Goal: Transaction & Acquisition: Purchase product/service

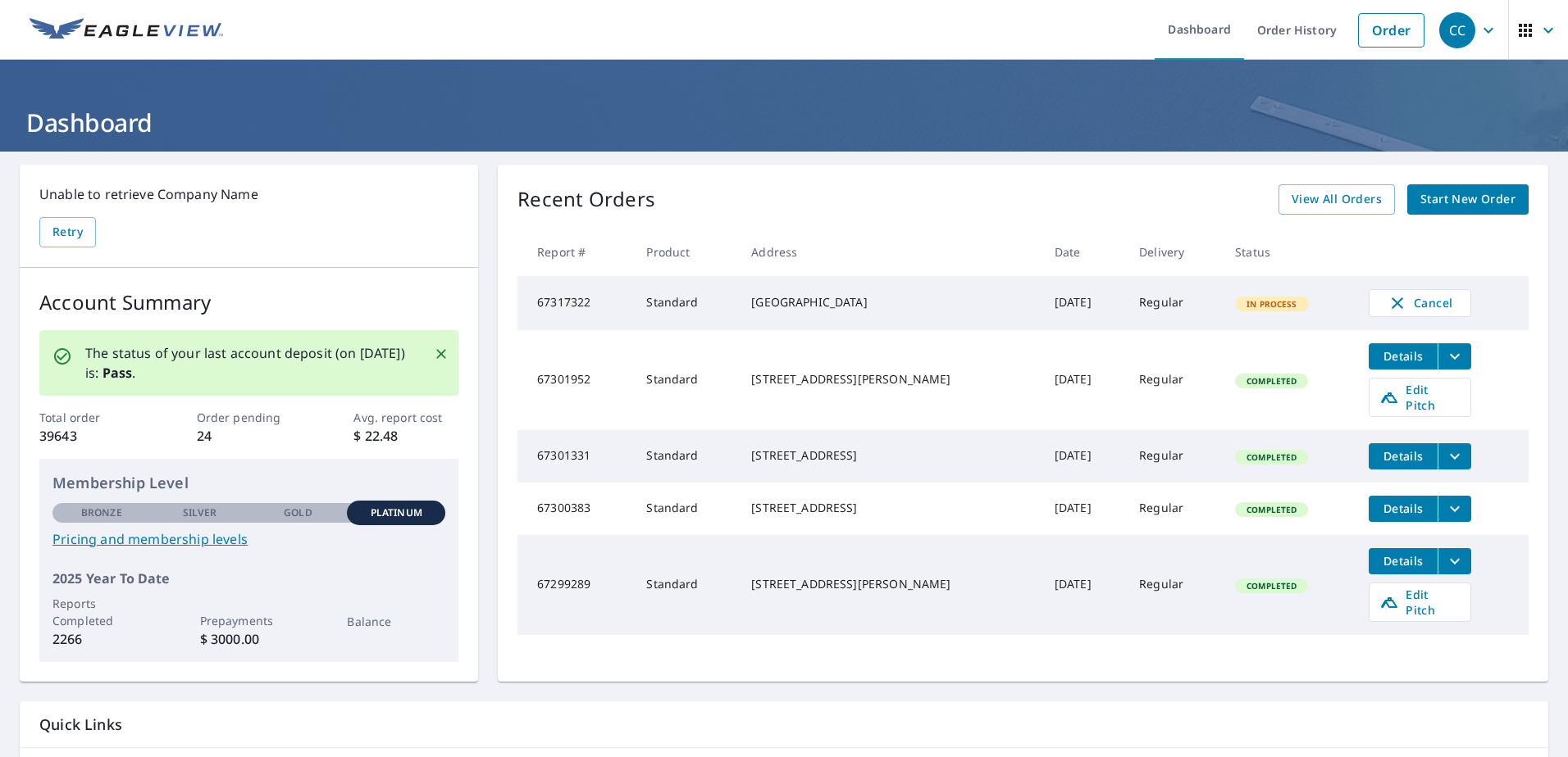
click at [1447, 190] on span "Start New Order" at bounding box center [1467, 199] width 95 height 20
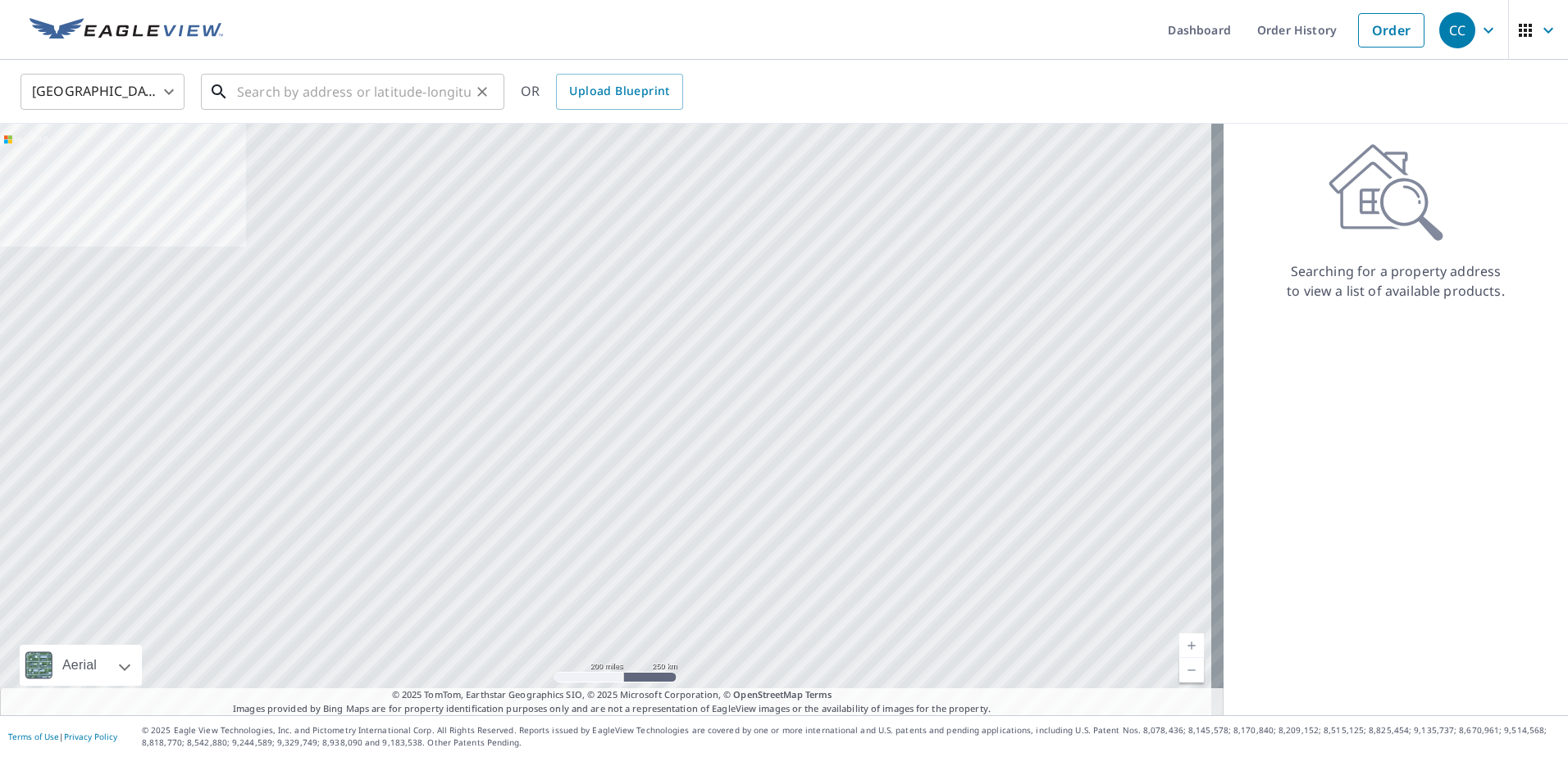
click at [368, 88] on input "text" at bounding box center [353, 91] width 234 height 46
paste input "[STREET_ADDRESS]"
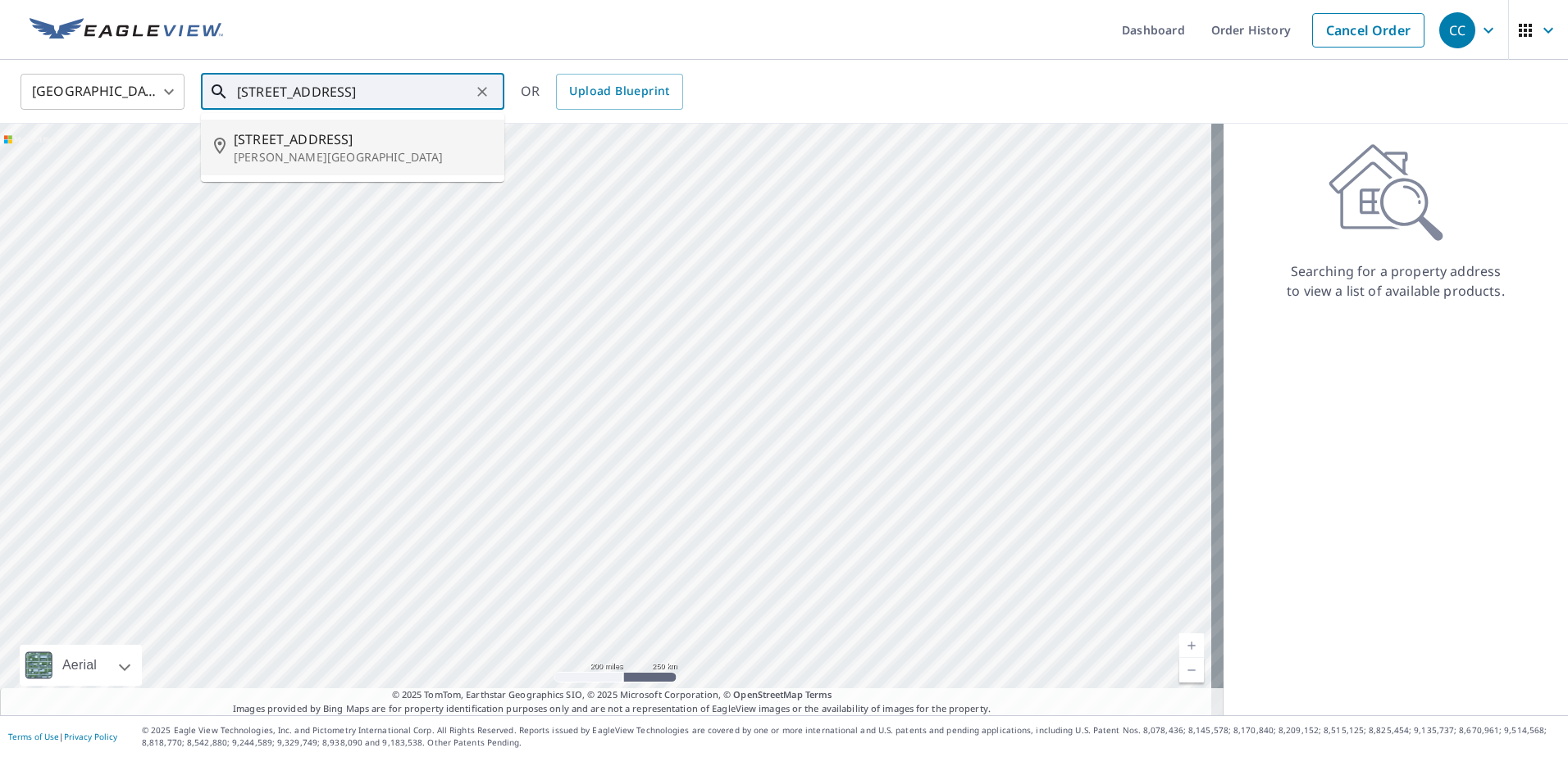
click at [355, 148] on span "[STREET_ADDRESS]" at bounding box center [362, 140] width 257 height 19
type input "[STREET_ADDRESS]"
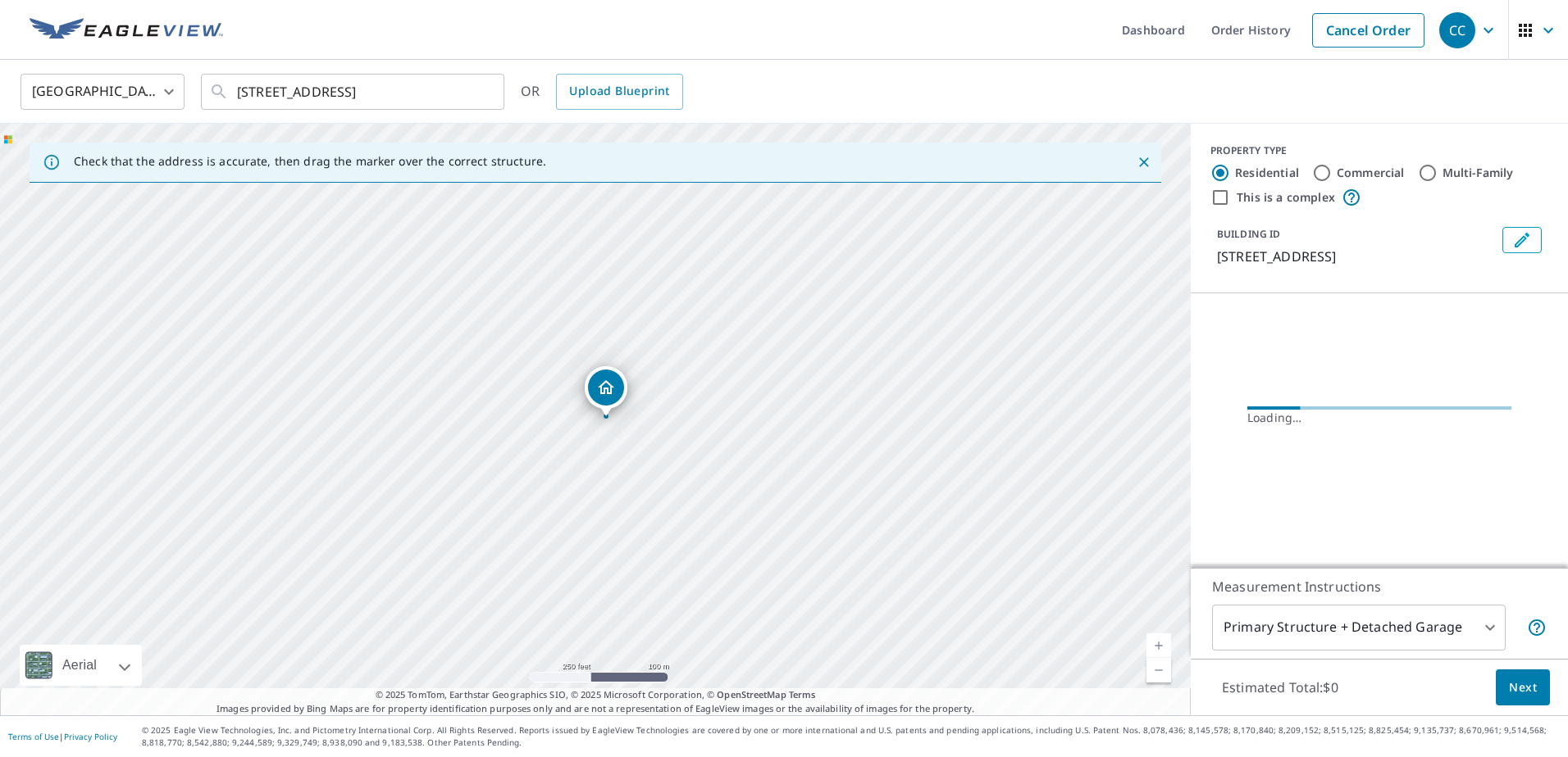
scroll to position [0, 0]
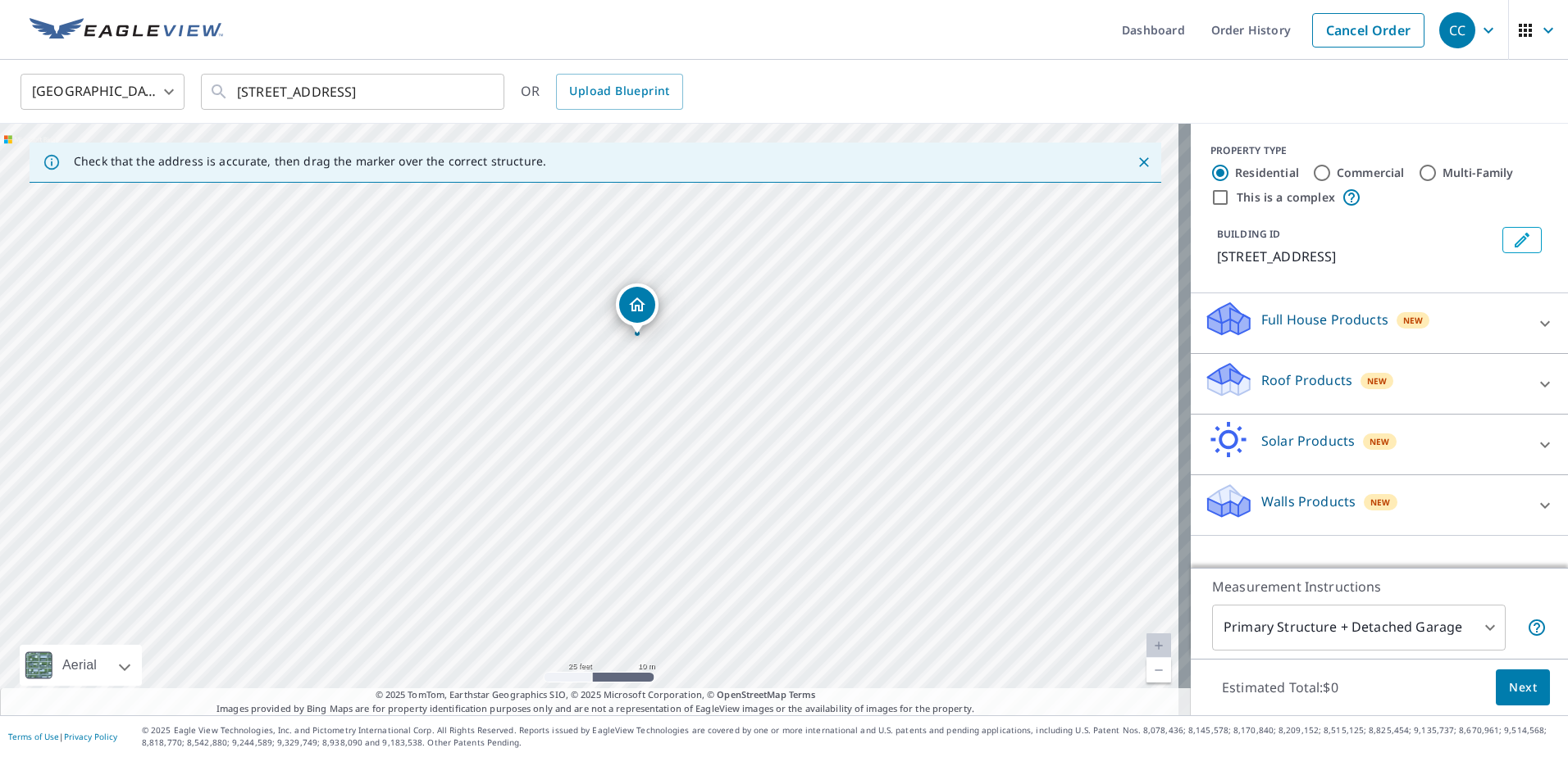
click at [1261, 381] on p "Roof Products" at bounding box center [1306, 380] width 91 height 19
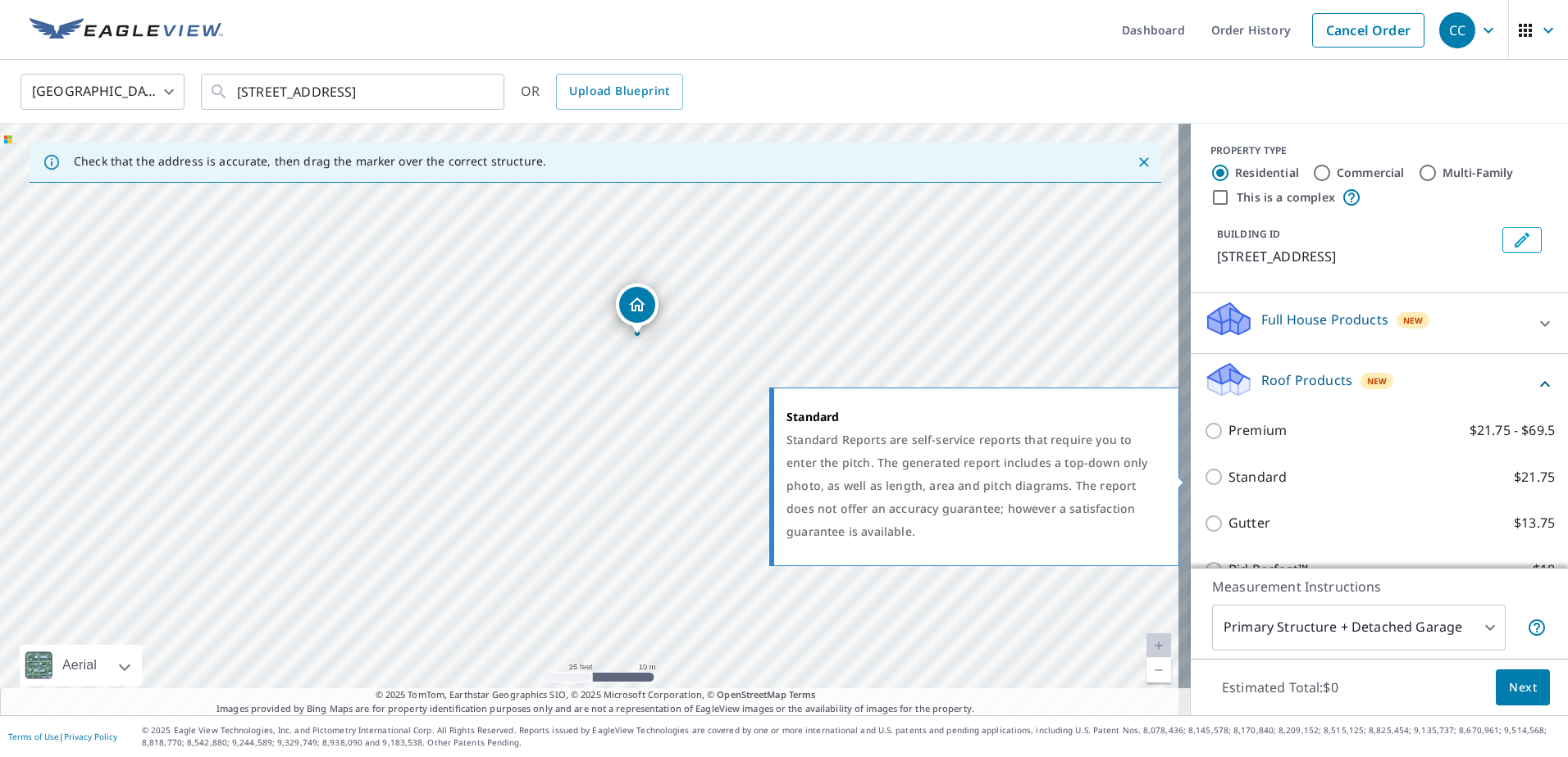
click at [1228, 480] on p "Standard" at bounding box center [1257, 477] width 58 height 20
click at [1219, 480] on input "Standard $21.75" at bounding box center [1215, 477] width 24 height 19
checkbox input "true"
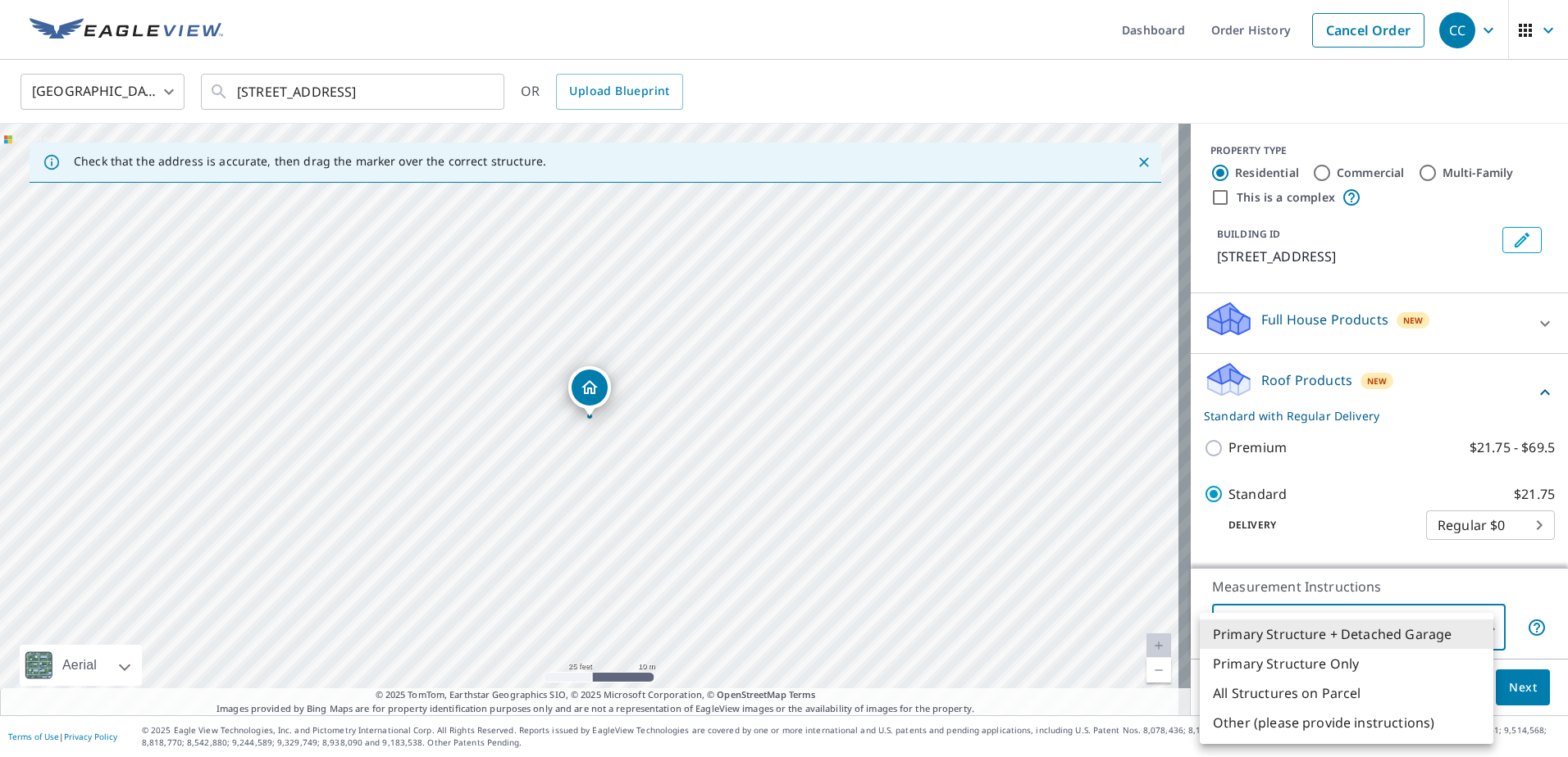
click at [1365, 625] on body "CC CC Dashboard Order History Cancel Order CC United States US ​ 402 N Oakwood …" at bounding box center [784, 378] width 1568 height 757
click at [1341, 695] on li "All Structures on Parcel" at bounding box center [1346, 693] width 294 height 29
type input "3"
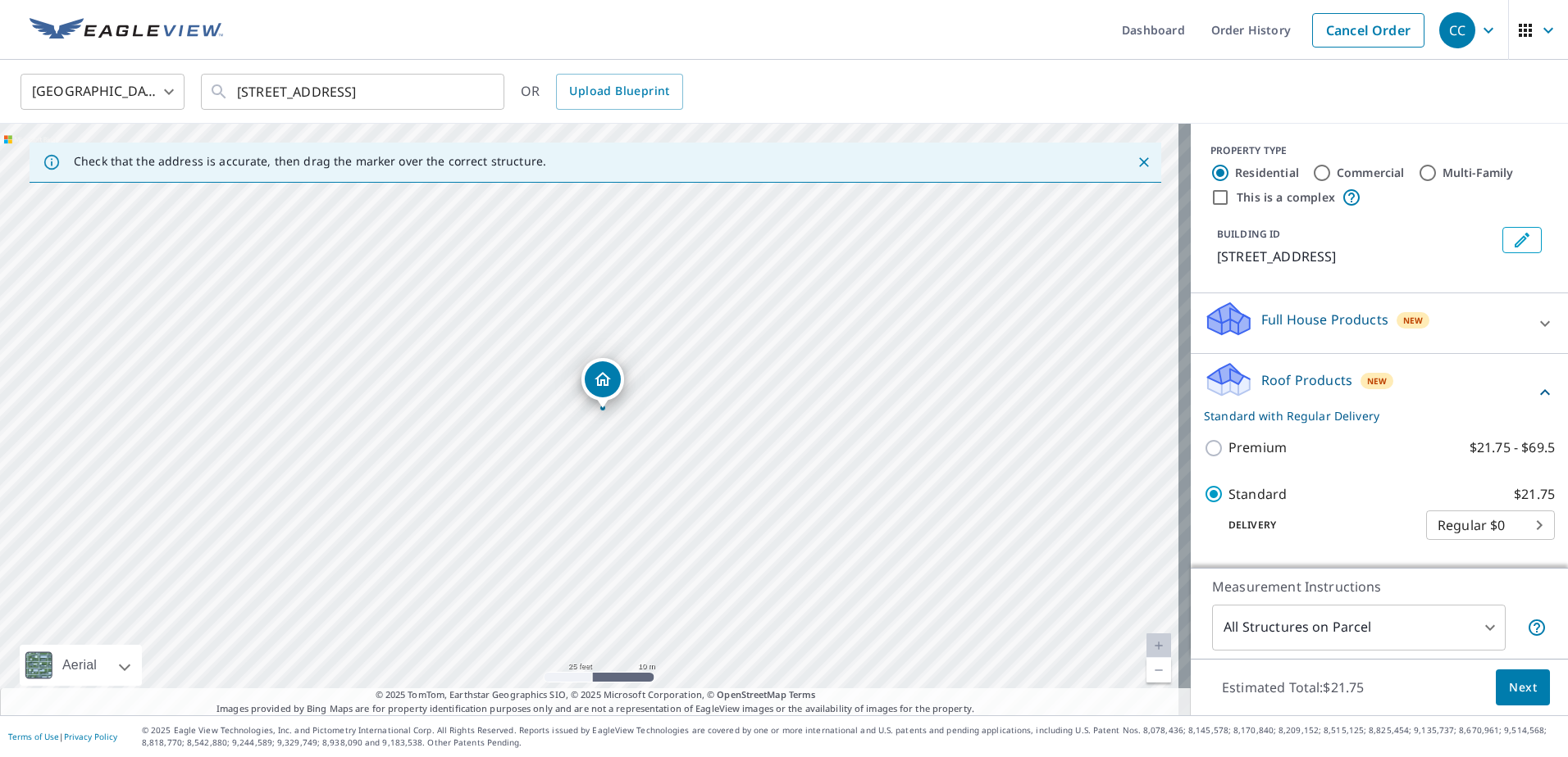
drag, startPoint x: 593, startPoint y: 396, endPoint x: 604, endPoint y: 389, distance: 13.0
click at [1530, 678] on button "Next" at bounding box center [1522, 688] width 54 height 37
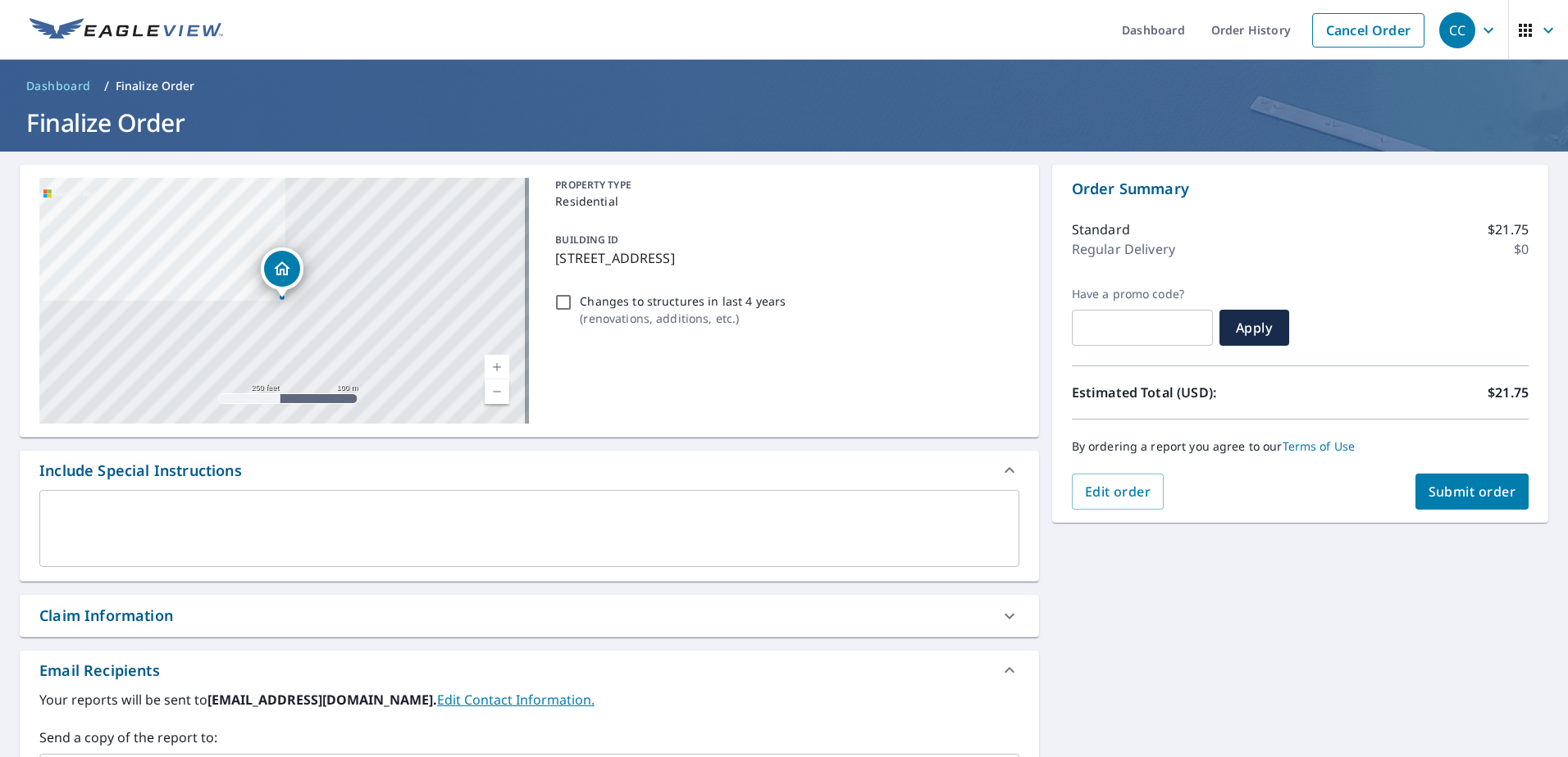
click at [247, 615] on div "Claim Information" at bounding box center [515, 615] width 950 height 22
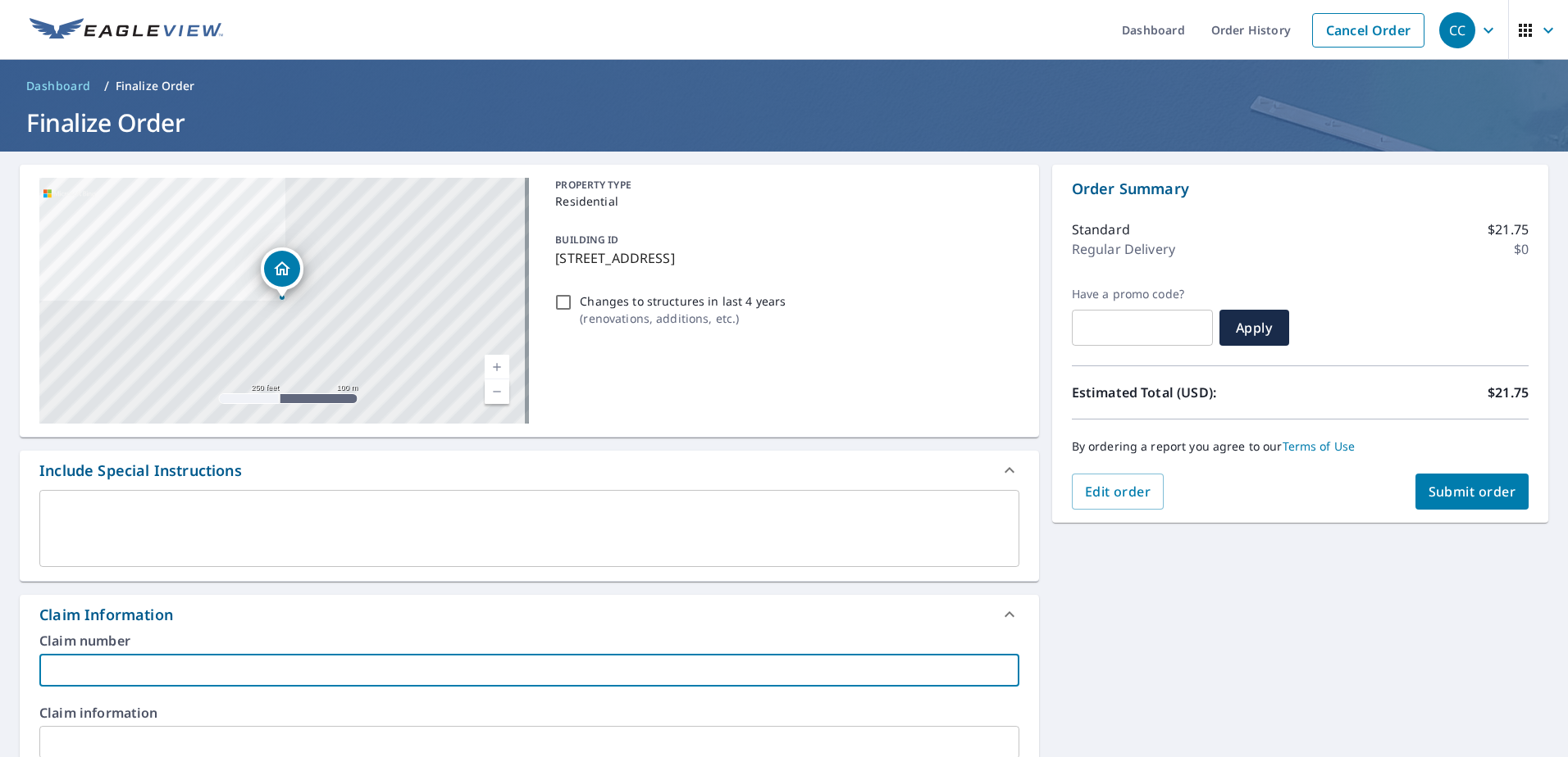
click at [108, 664] on input "text" at bounding box center [529, 671] width 979 height 33
paste input "8158678"
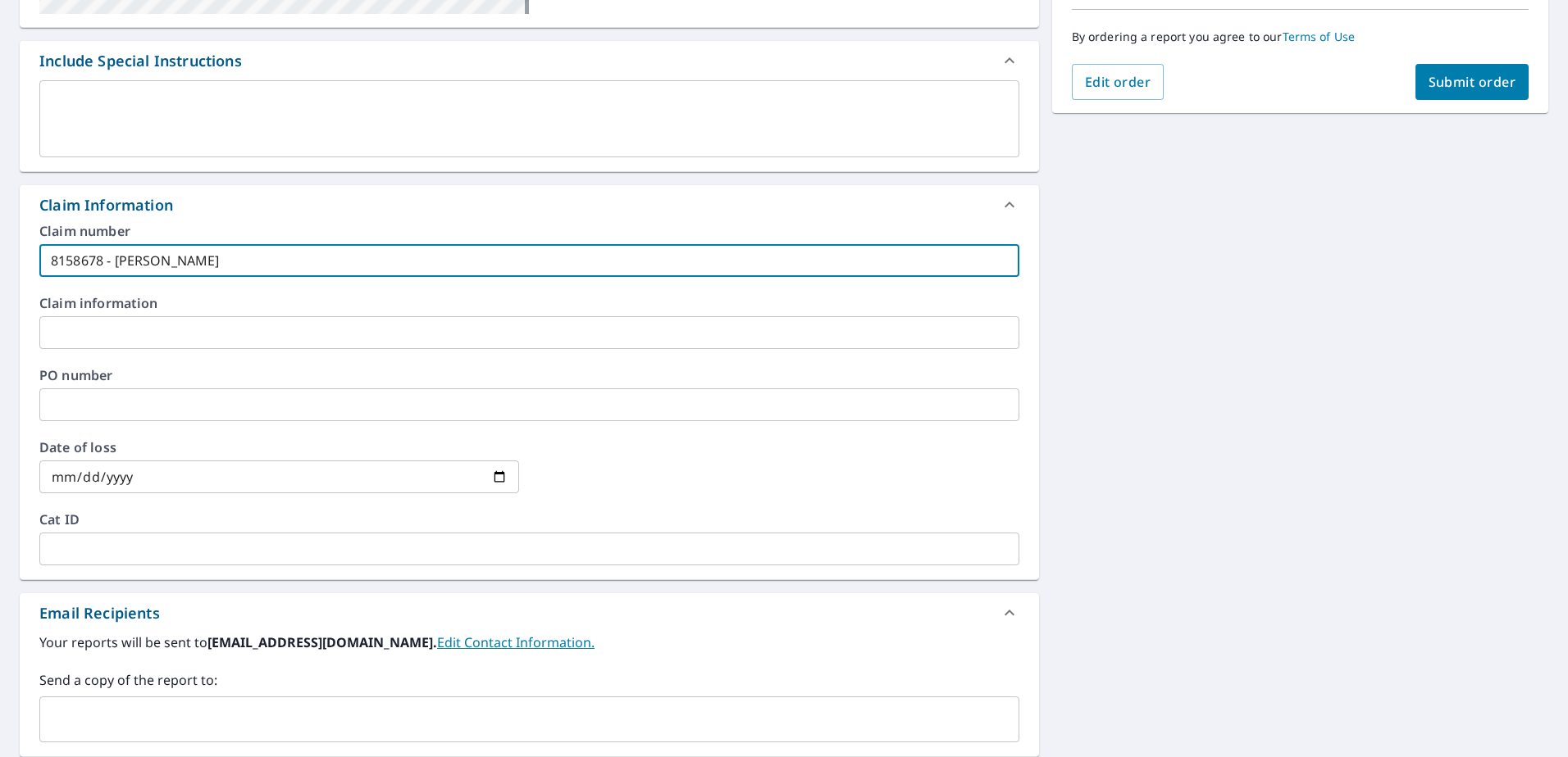
scroll to position [574, 0]
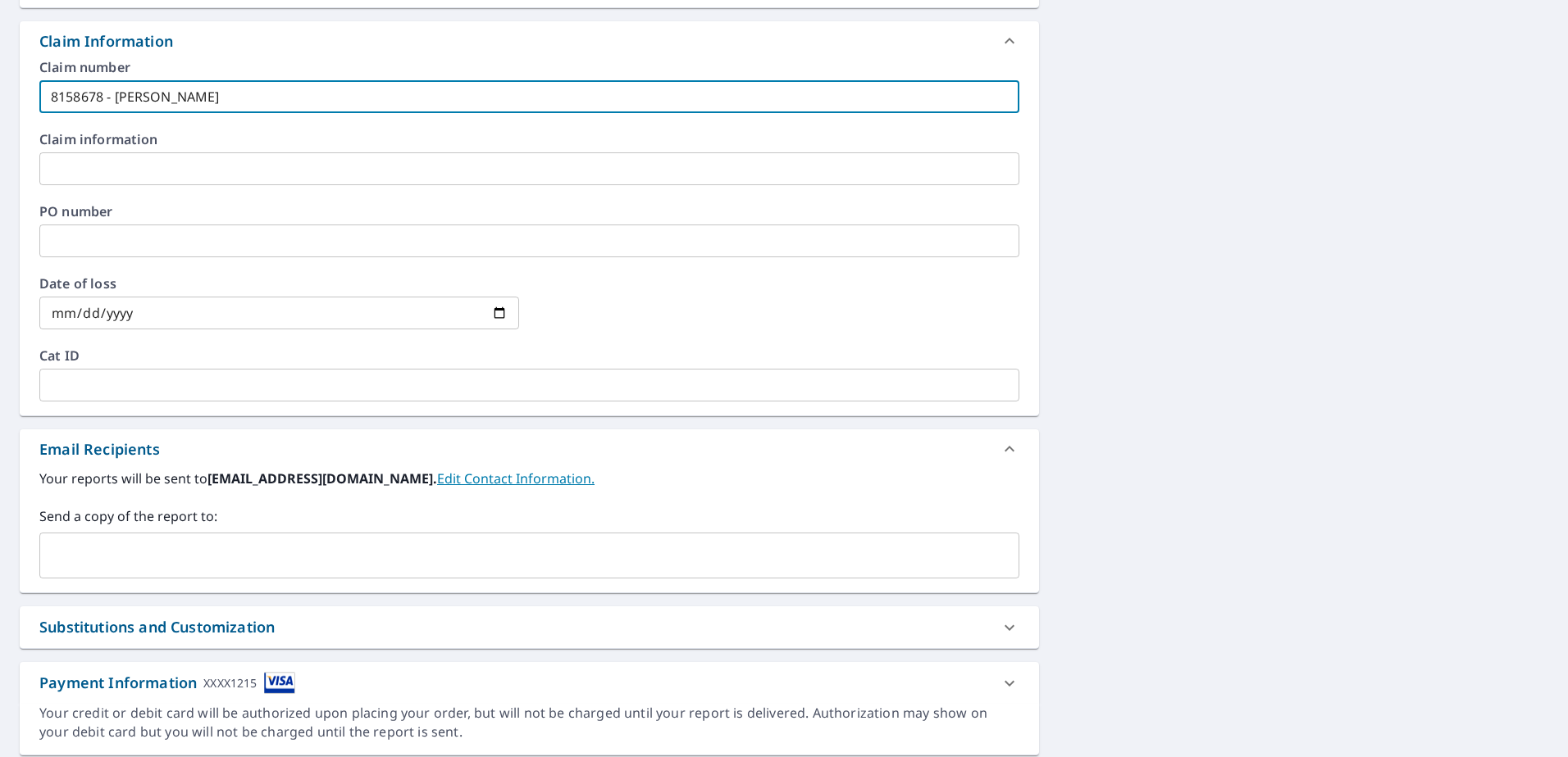
type input "8158678 - Rodriguez"
click at [197, 559] on input "text" at bounding box center [517, 555] width 941 height 31
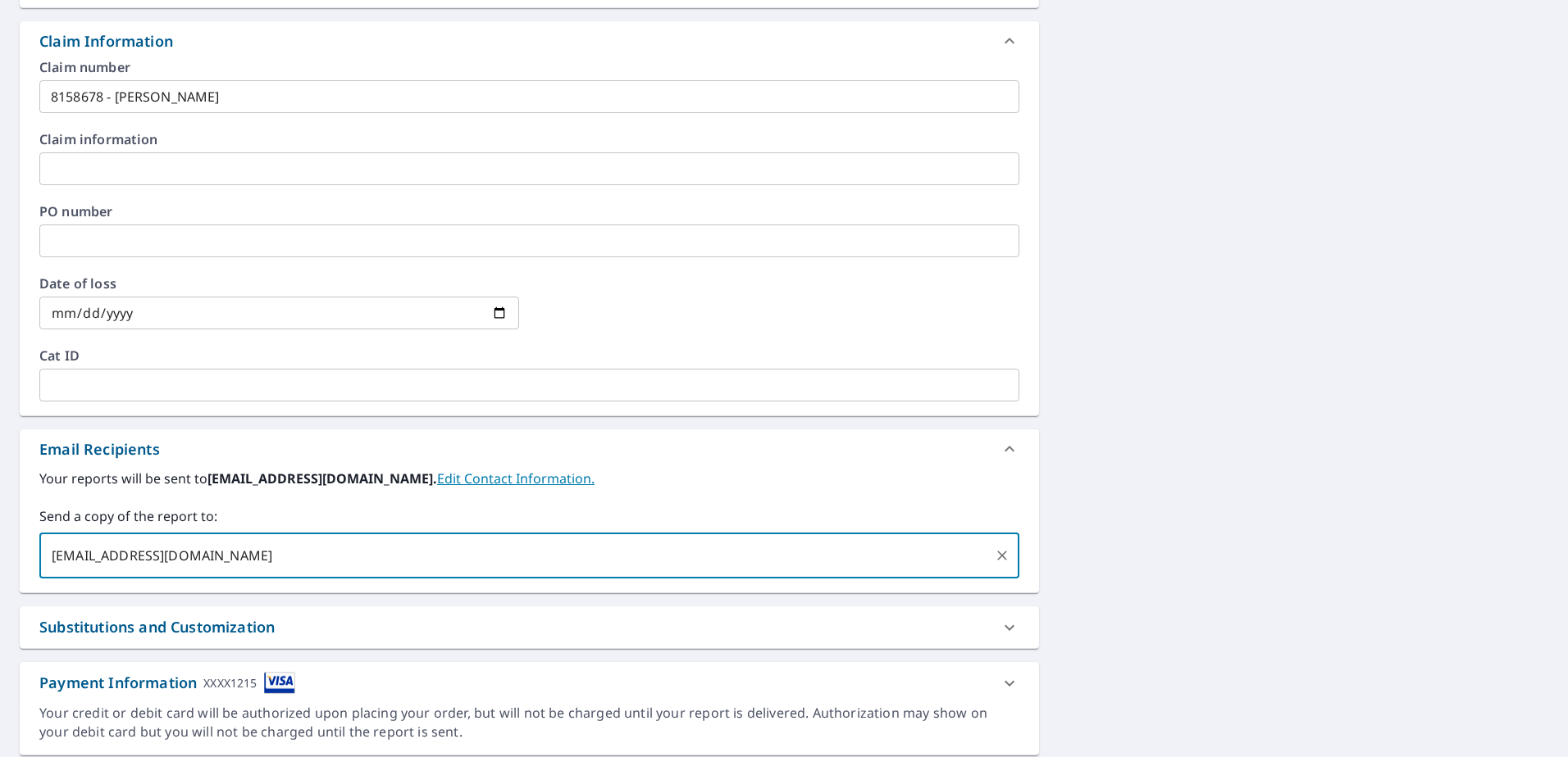
type input "[EMAIL_ADDRESS][DOMAIN_NAME]"
click at [1318, 300] on div "**********" at bounding box center [784, 173] width 1568 height 1190
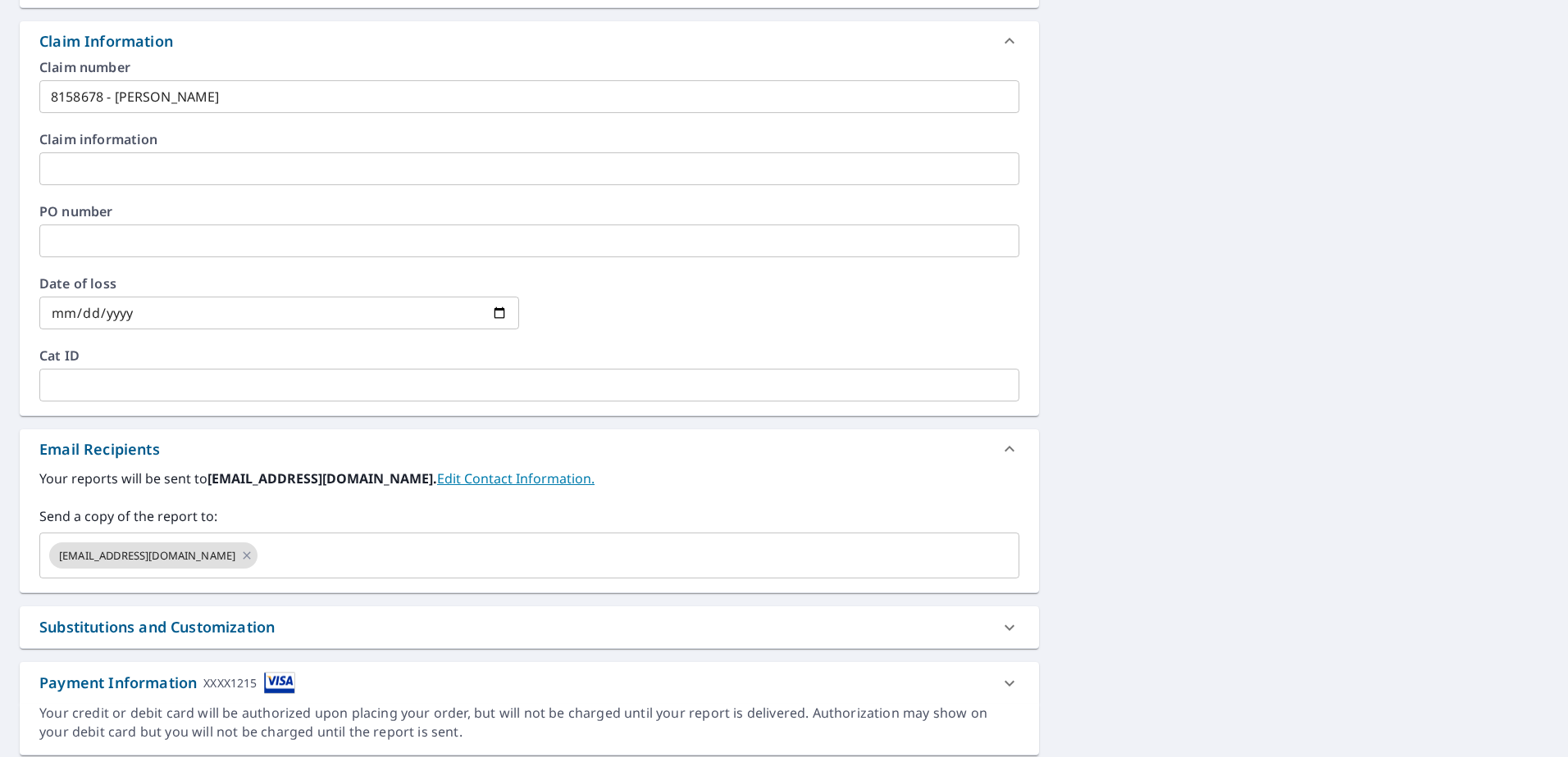
scroll to position [0, 0]
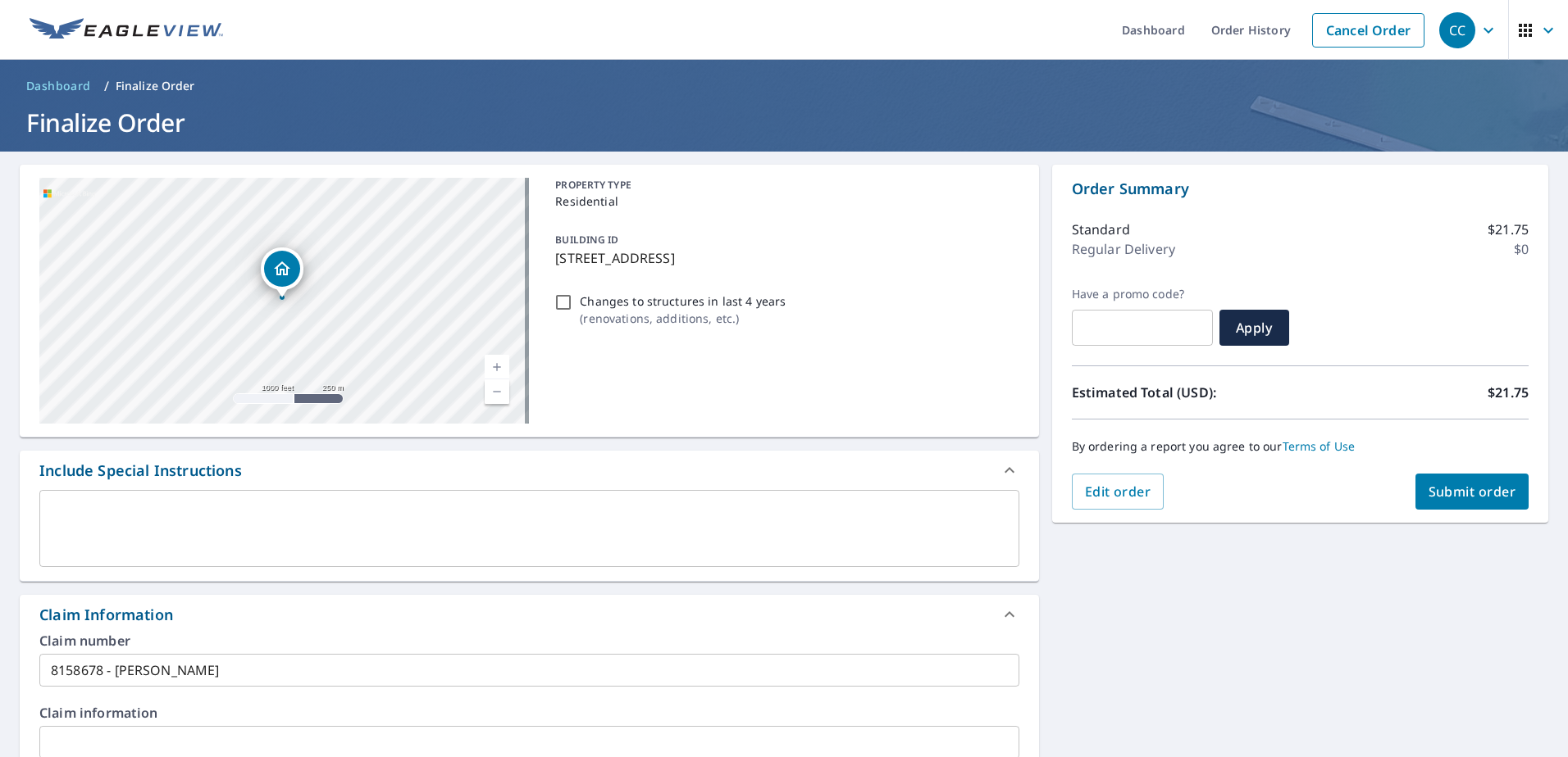
click at [1467, 489] on span "Submit order" at bounding box center [1472, 491] width 87 height 18
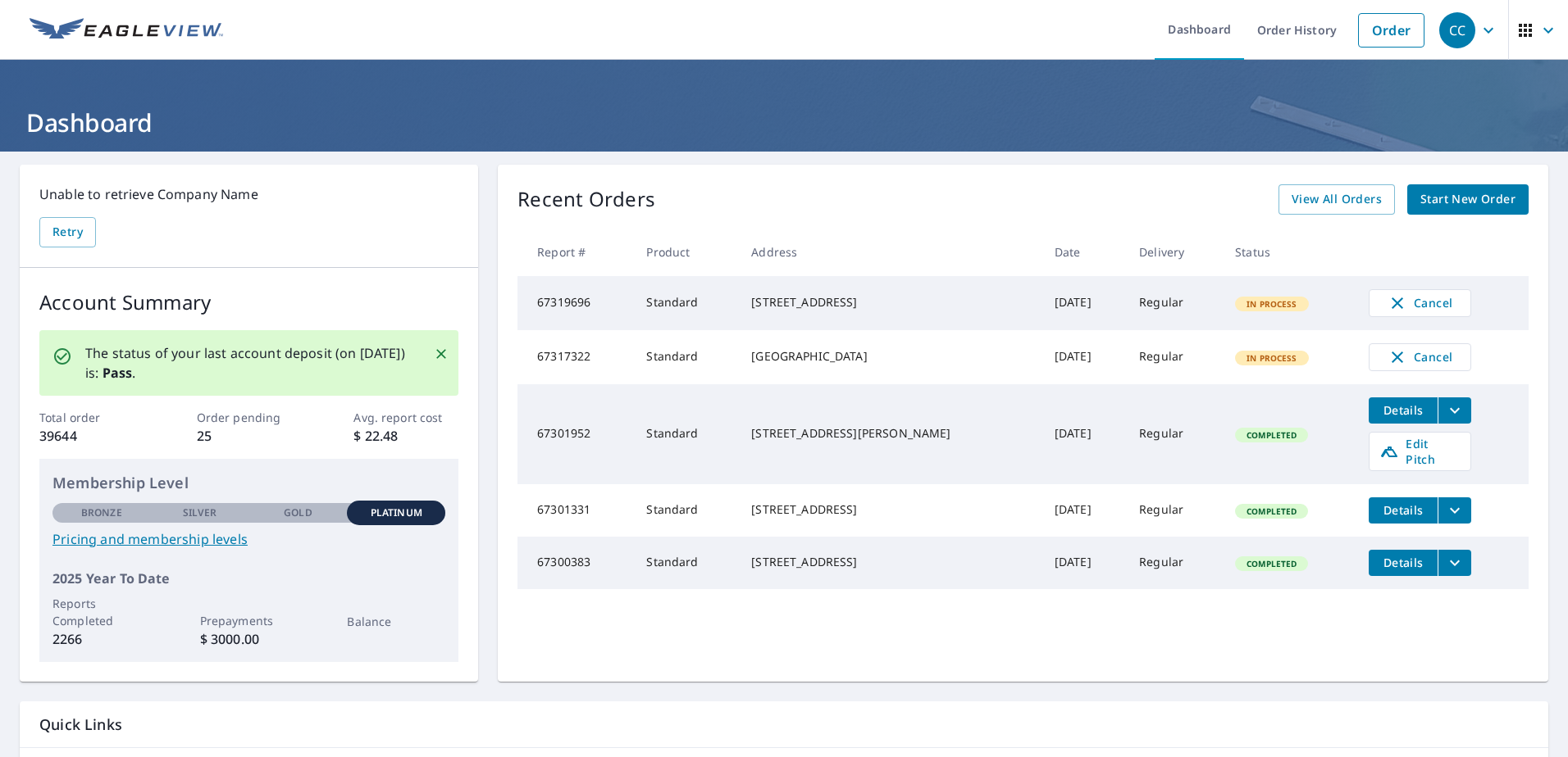
click at [1482, 213] on link "Start New Order" at bounding box center [1467, 199] width 121 height 30
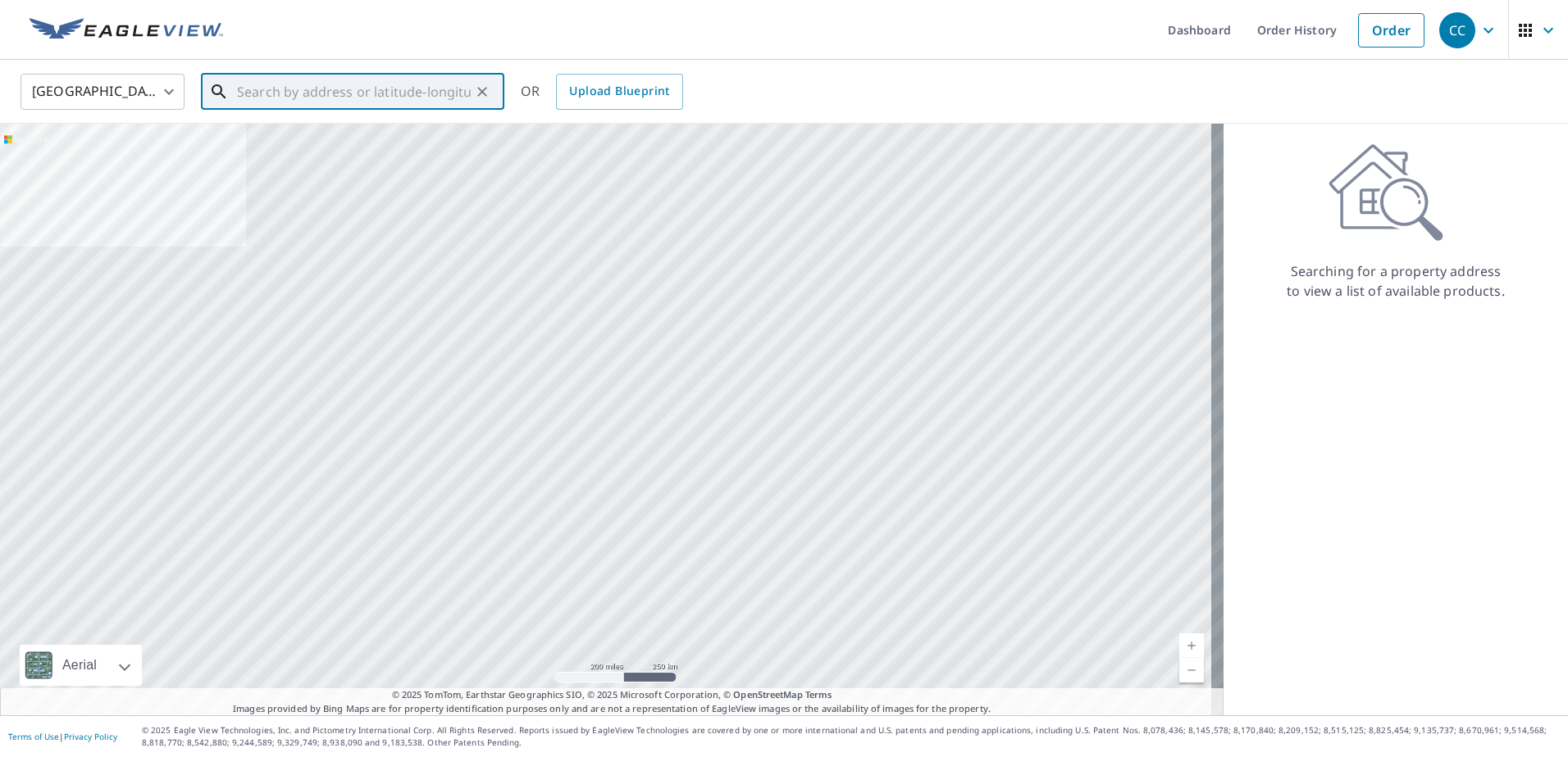
click at [392, 93] on input "text" at bounding box center [353, 91] width 234 height 46
paste input "[STREET_ADDRESS]"
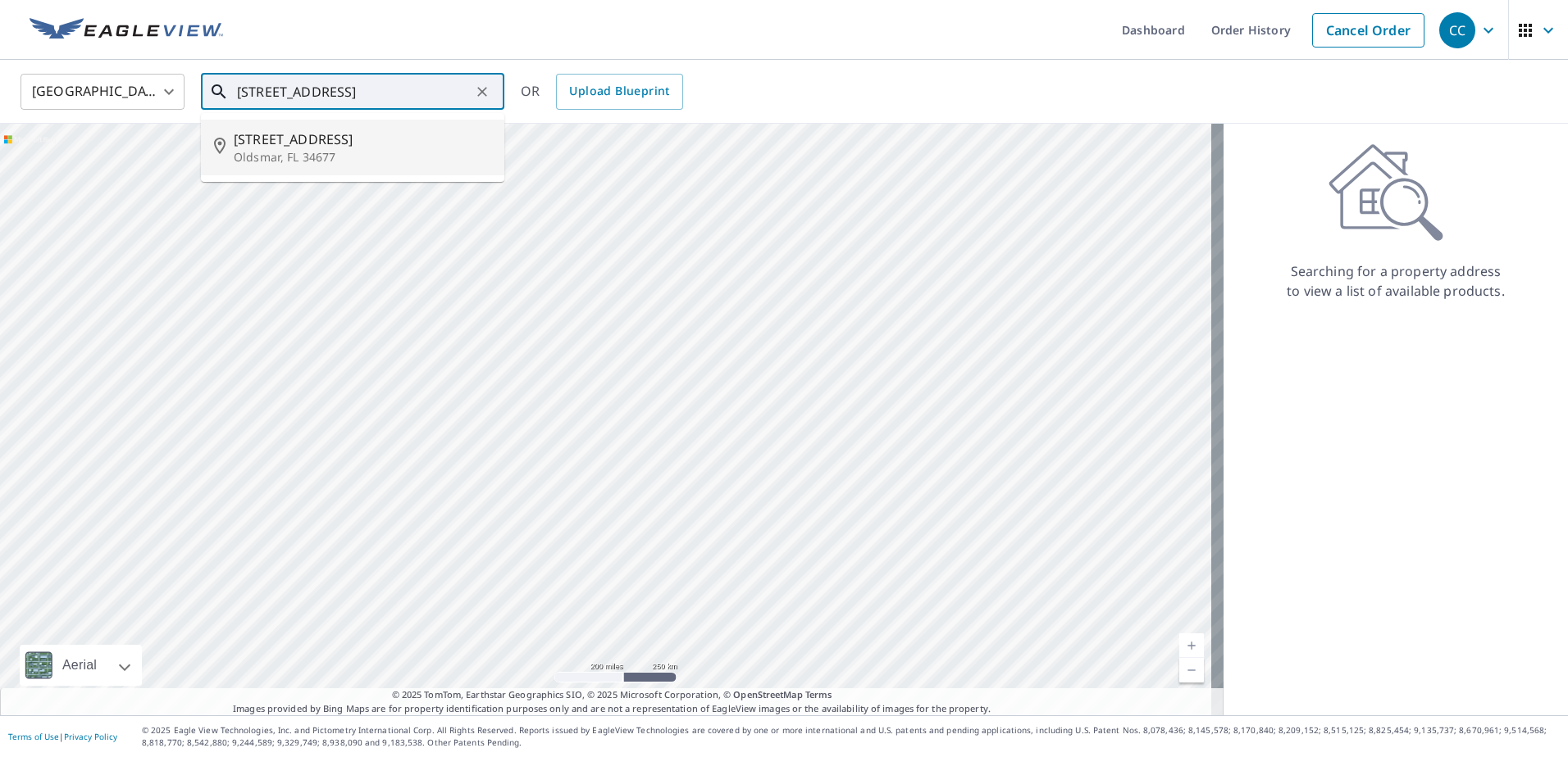
click at [331, 137] on span "[STREET_ADDRESS]" at bounding box center [362, 140] width 257 height 19
type input "[STREET_ADDRESS]"
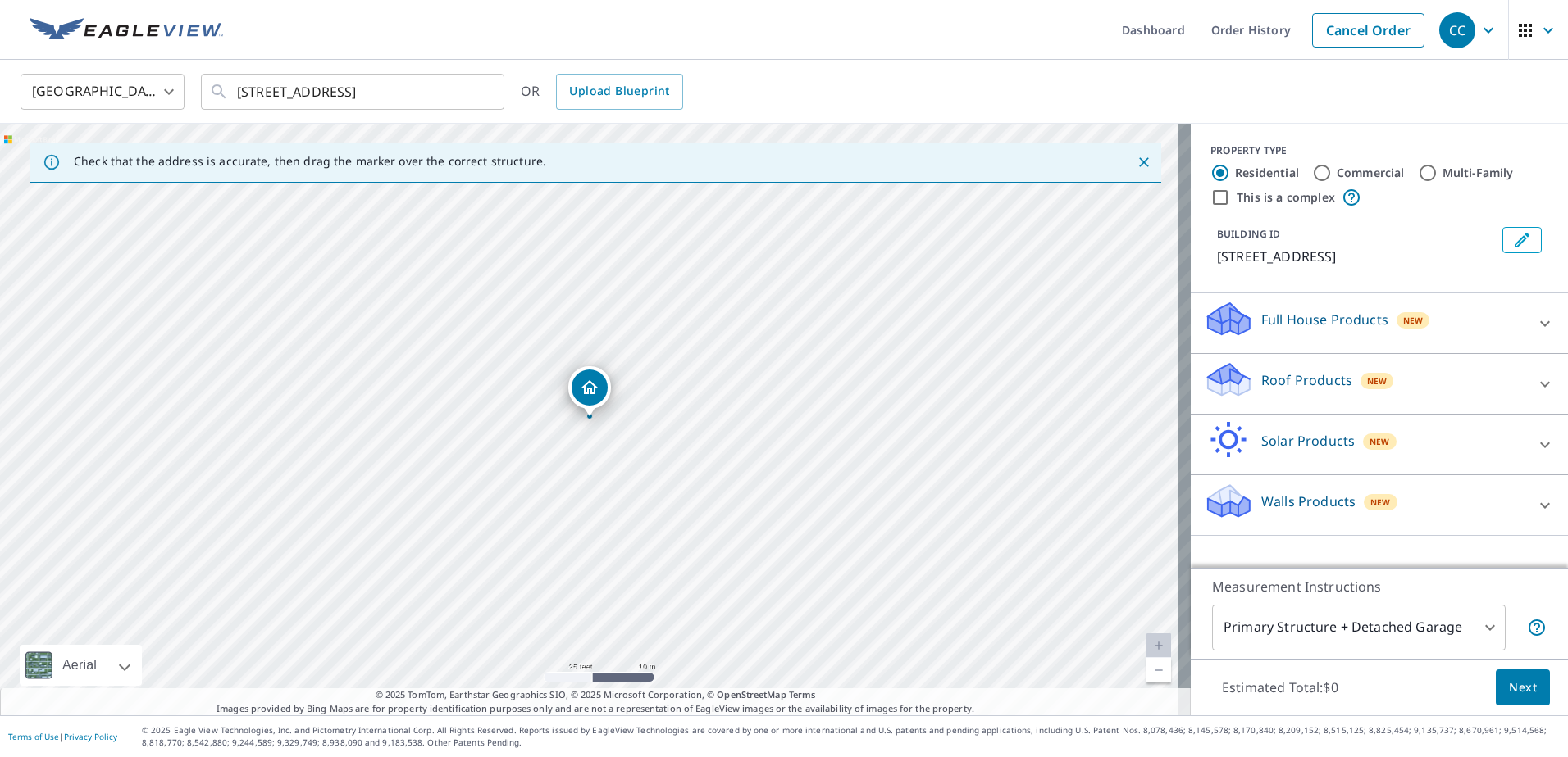
click at [1272, 381] on p "Roof Products" at bounding box center [1306, 380] width 91 height 19
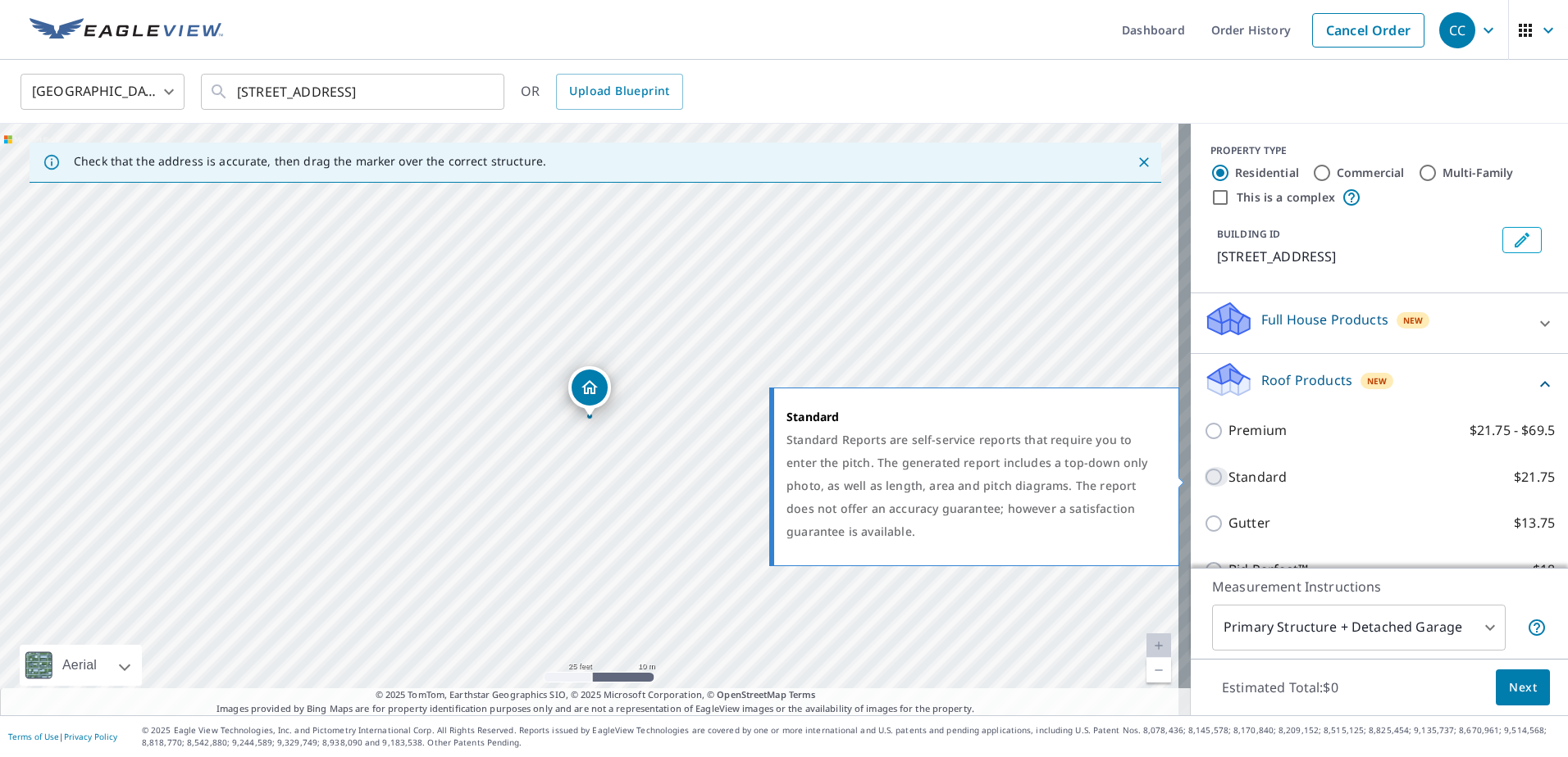
click at [1206, 476] on input "Standard $21.75" at bounding box center [1215, 477] width 24 height 19
checkbox input "true"
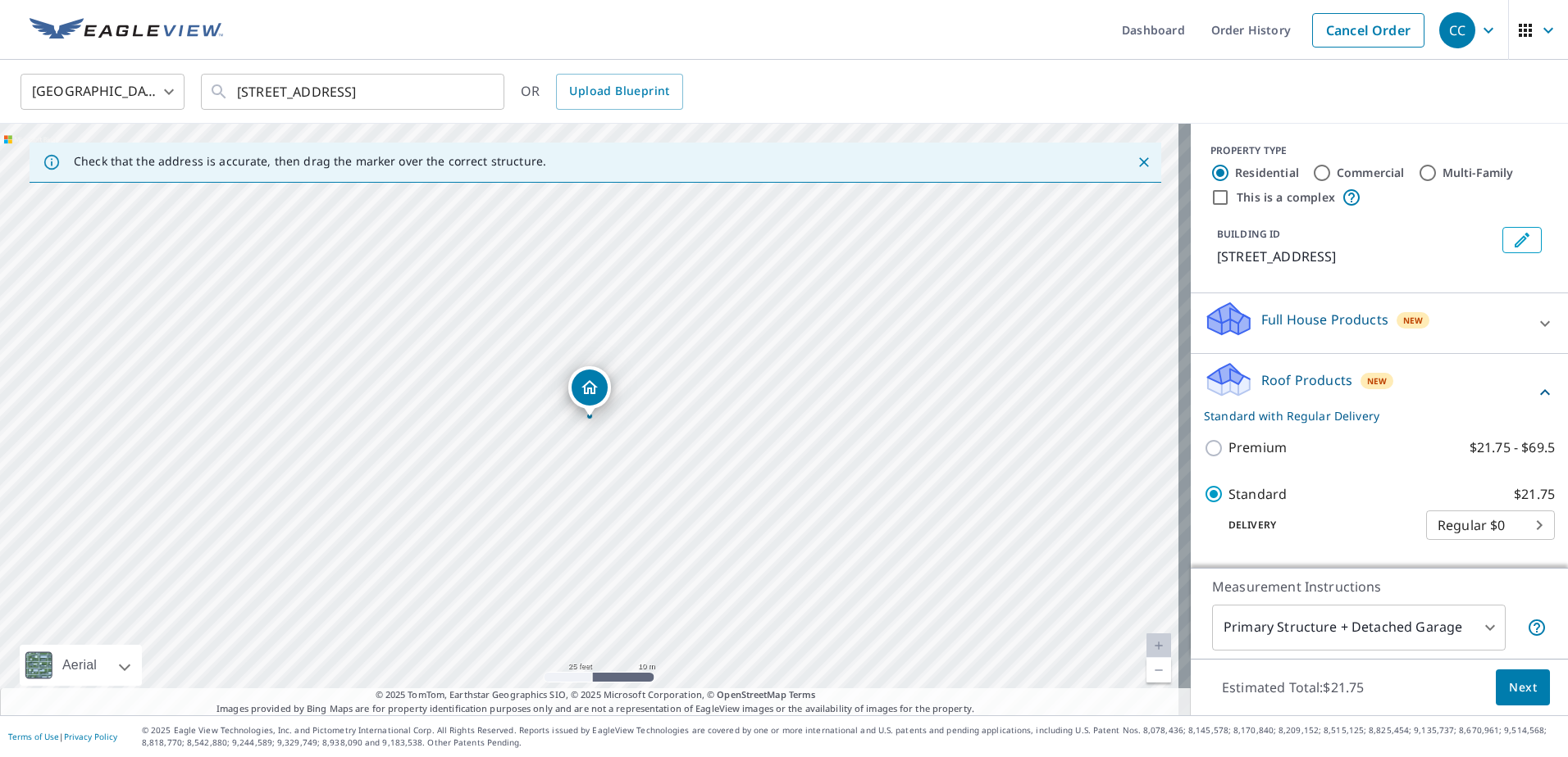
click at [1293, 631] on body "CC CC Dashboard Order History Cancel Order CC [GEOGRAPHIC_DATA] [GEOGRAPHIC_DAT…" at bounding box center [784, 378] width 1568 height 757
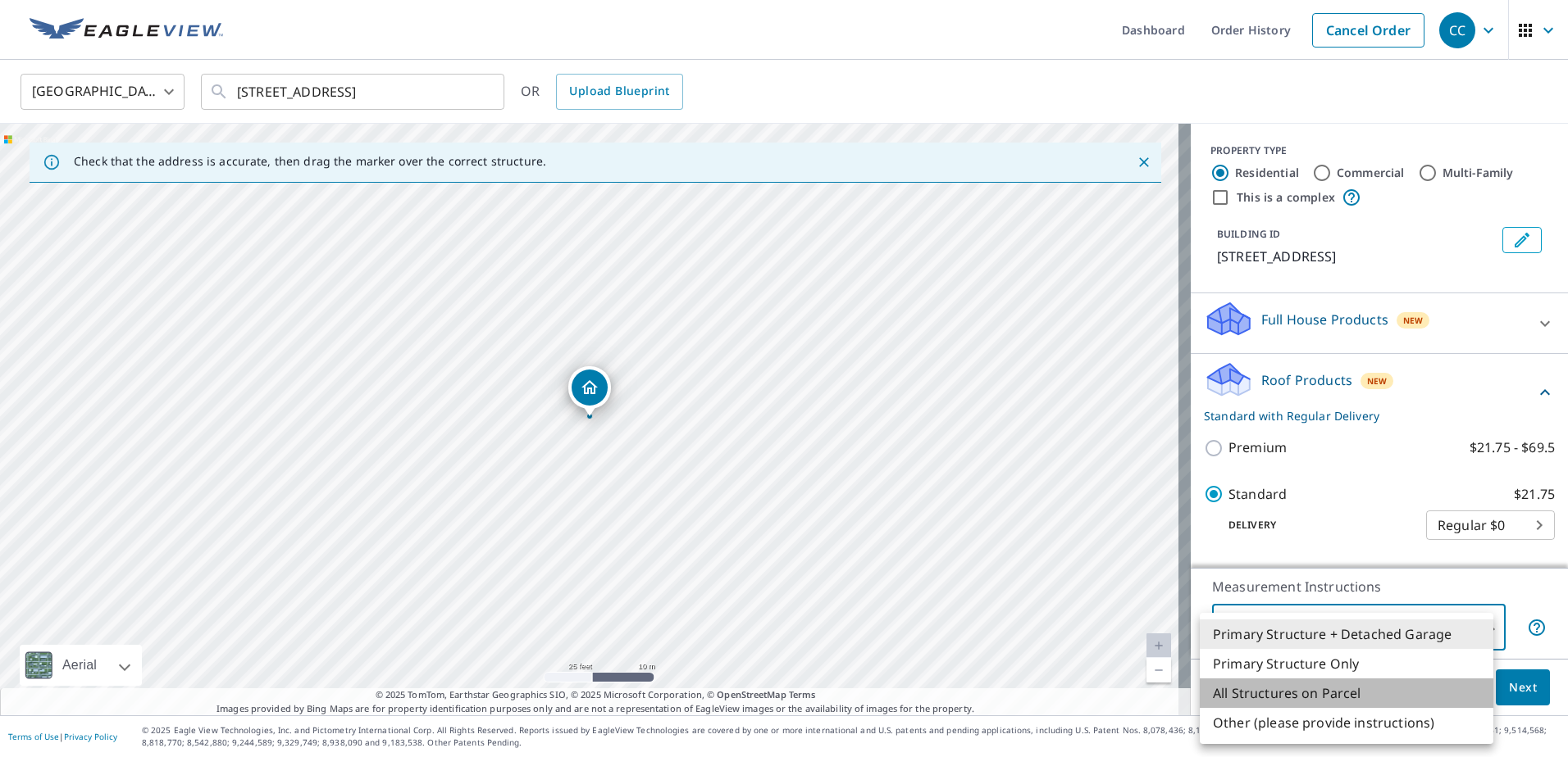
click at [1297, 698] on li "All Structures on Parcel" at bounding box center [1346, 693] width 294 height 29
type input "3"
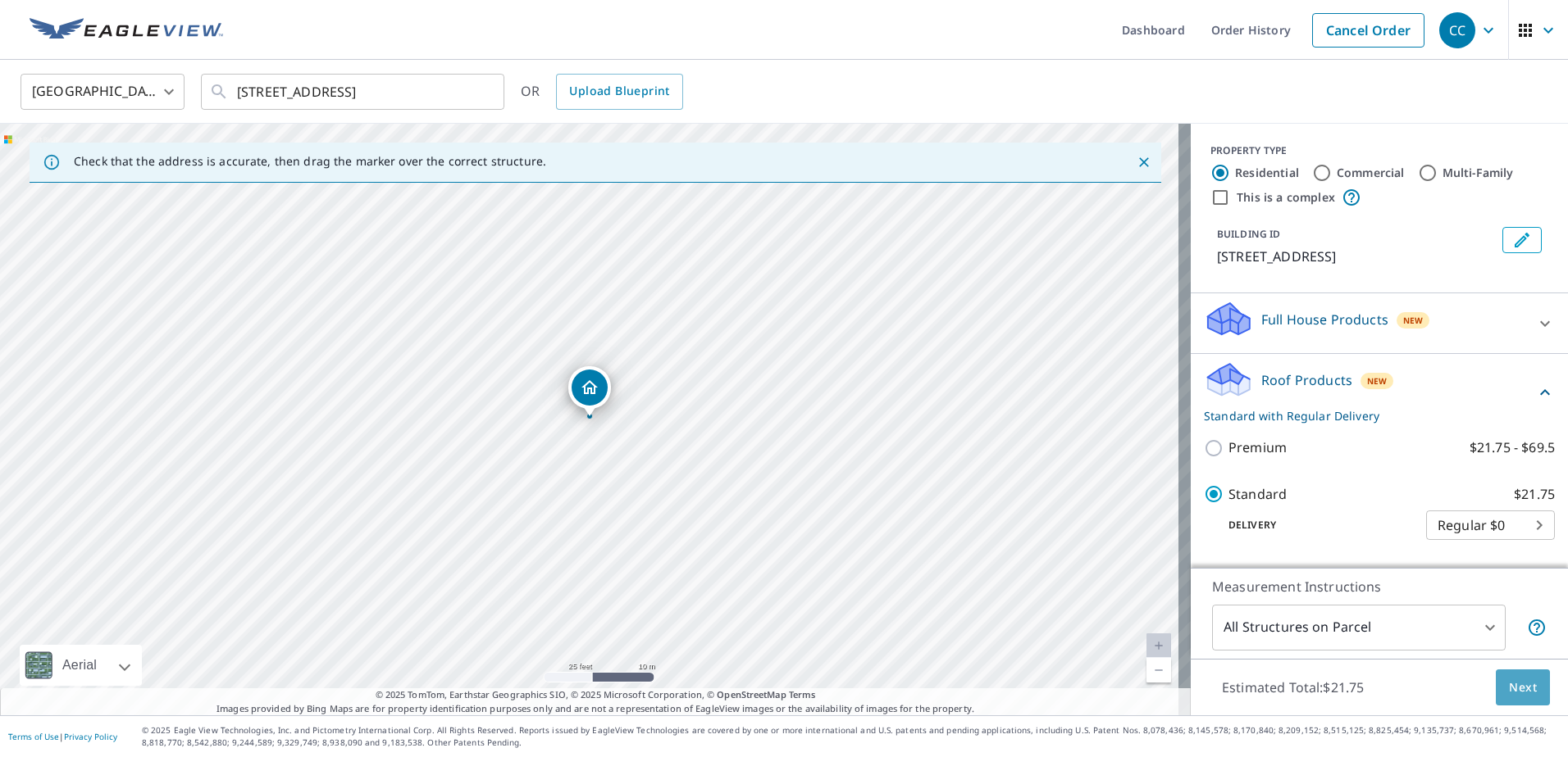
click at [1509, 694] on span "Next" at bounding box center [1522, 687] width 28 height 20
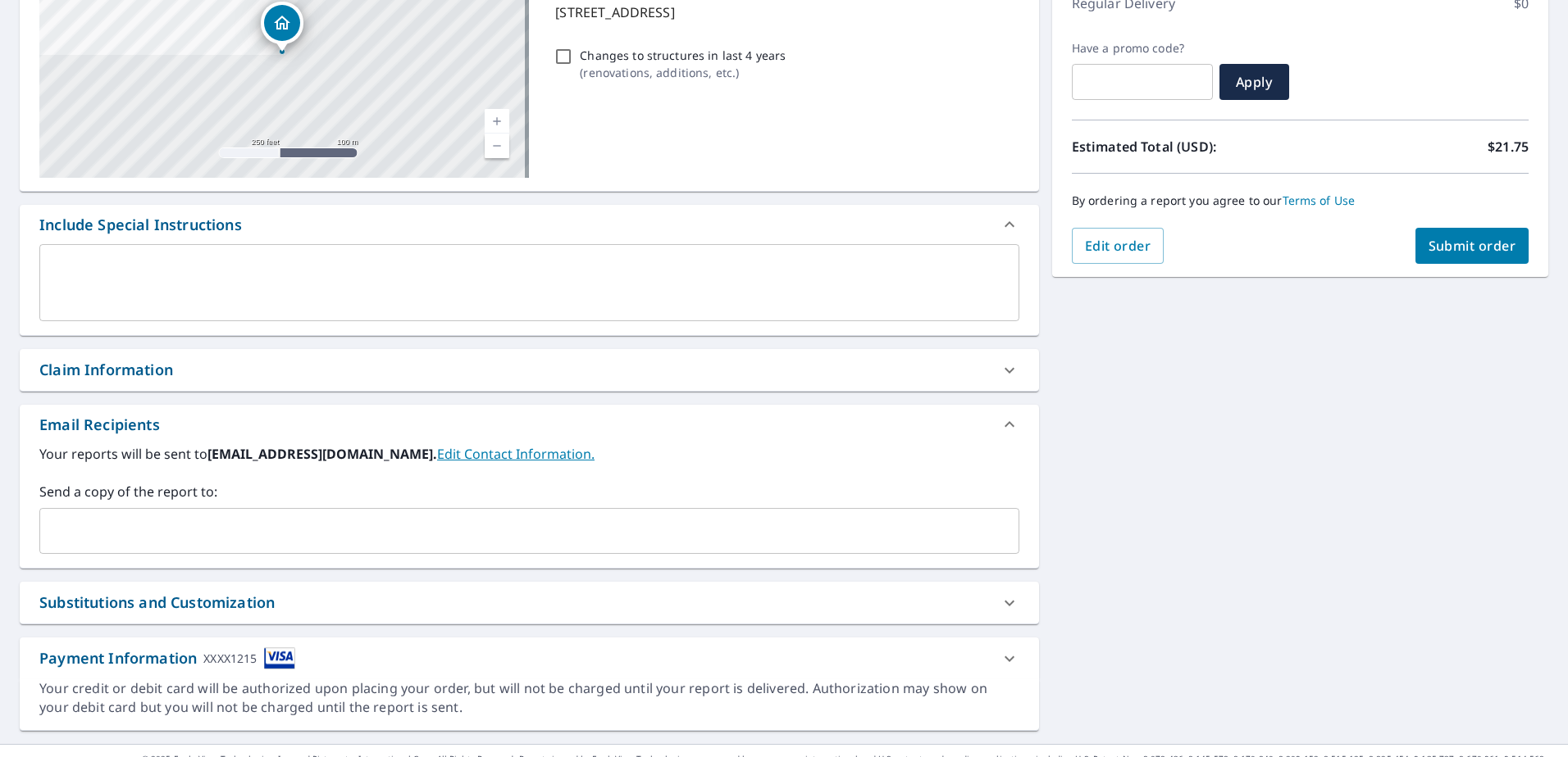
scroll to position [274, 0]
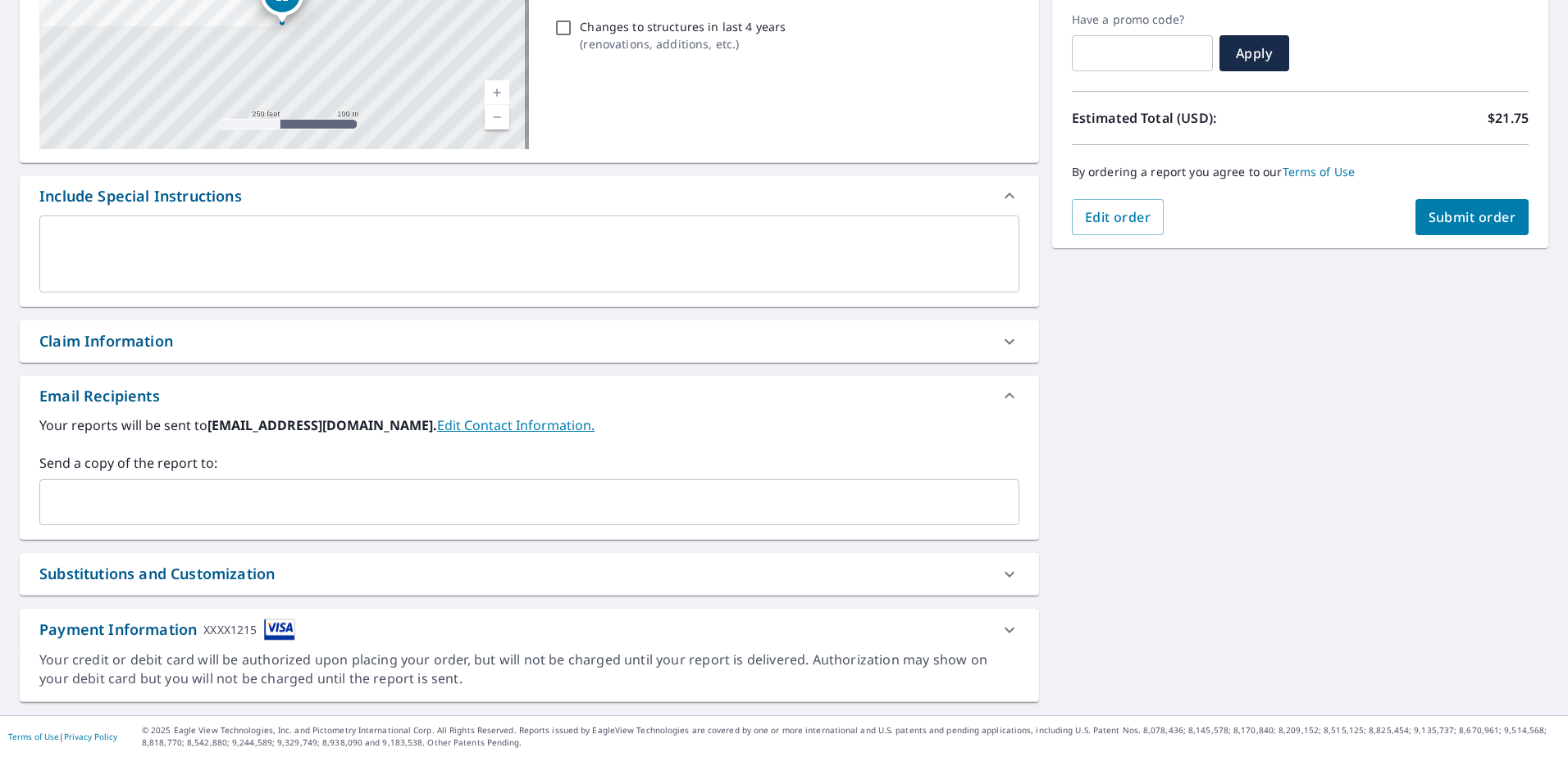
click at [184, 348] on div "Claim Information" at bounding box center [515, 341] width 950 height 22
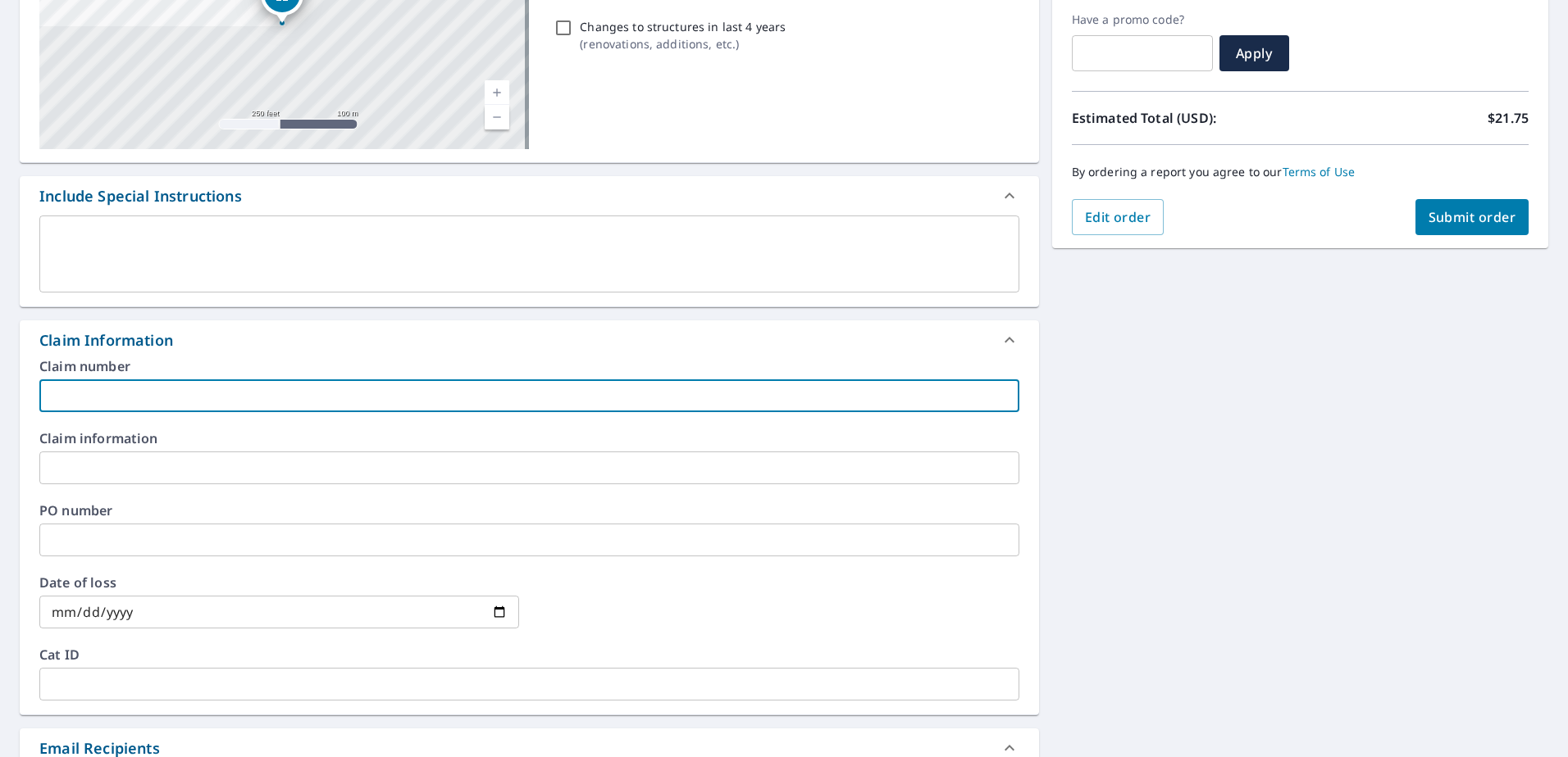
click at [145, 409] on input "text" at bounding box center [529, 395] width 979 height 33
click at [162, 407] on input "8158702 -" at bounding box center [529, 395] width 979 height 33
paste input "[PERSON_NAME]"
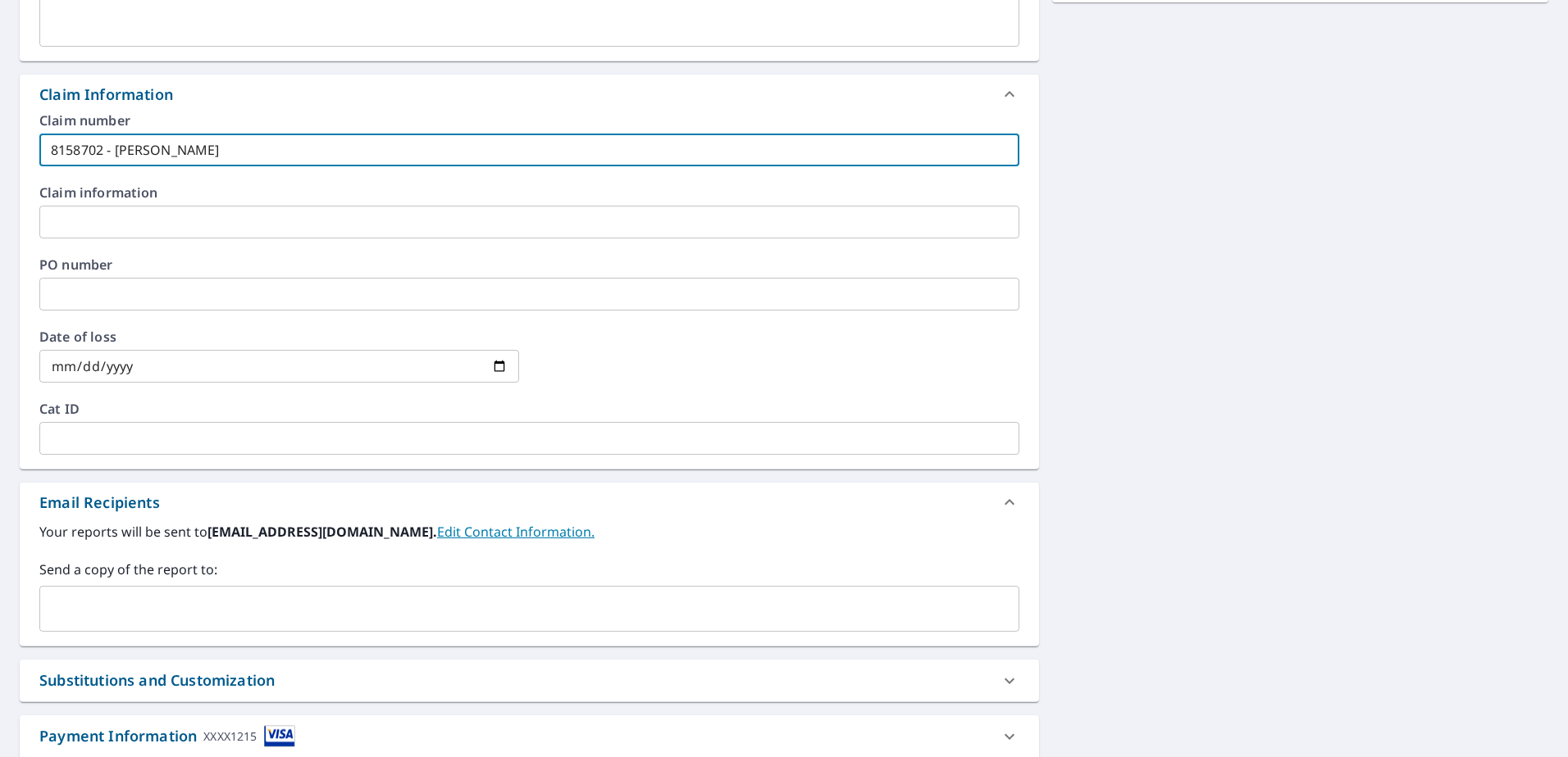
scroll to position [602, 0]
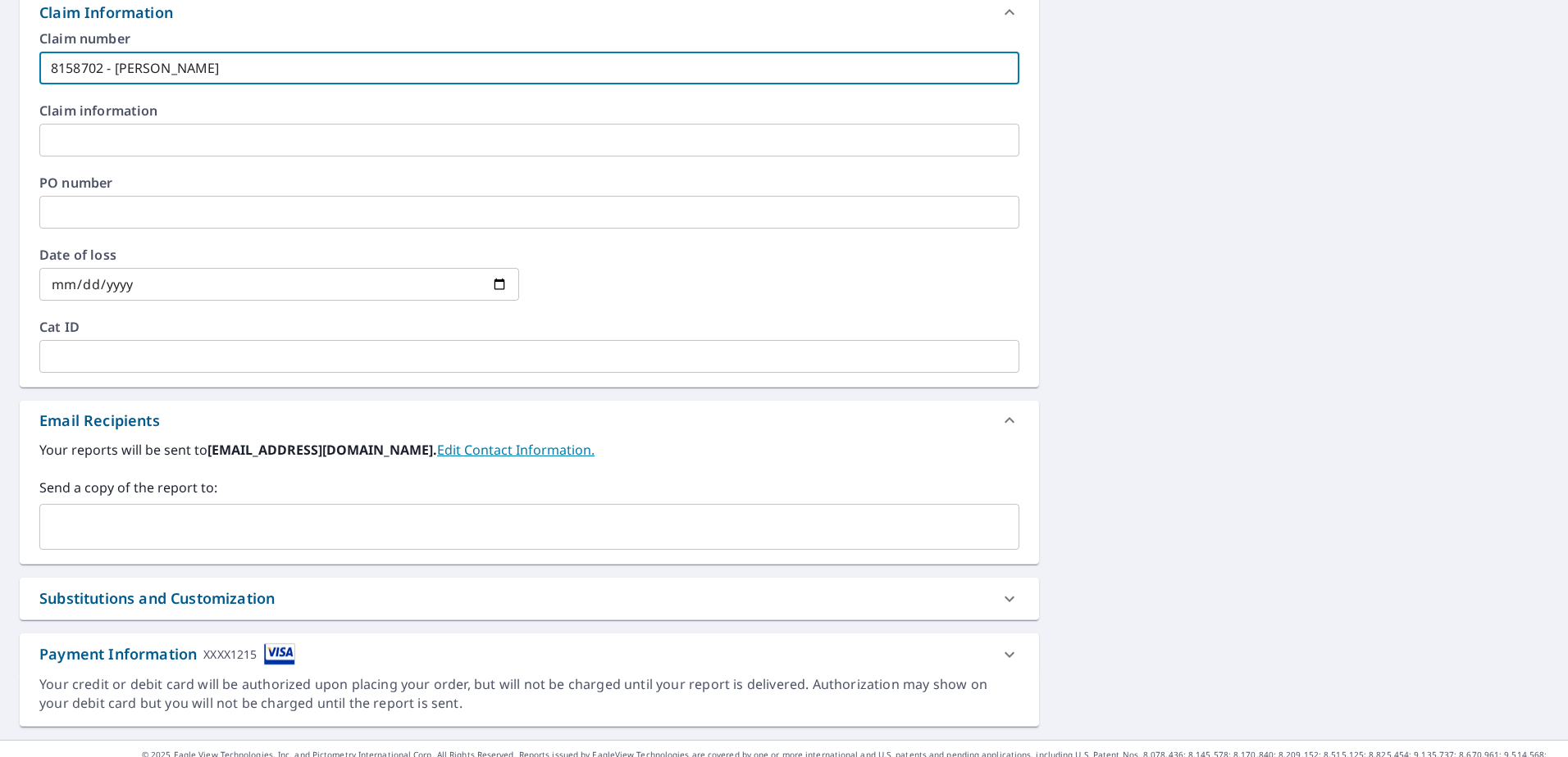
type input "8158702 - [PERSON_NAME]"
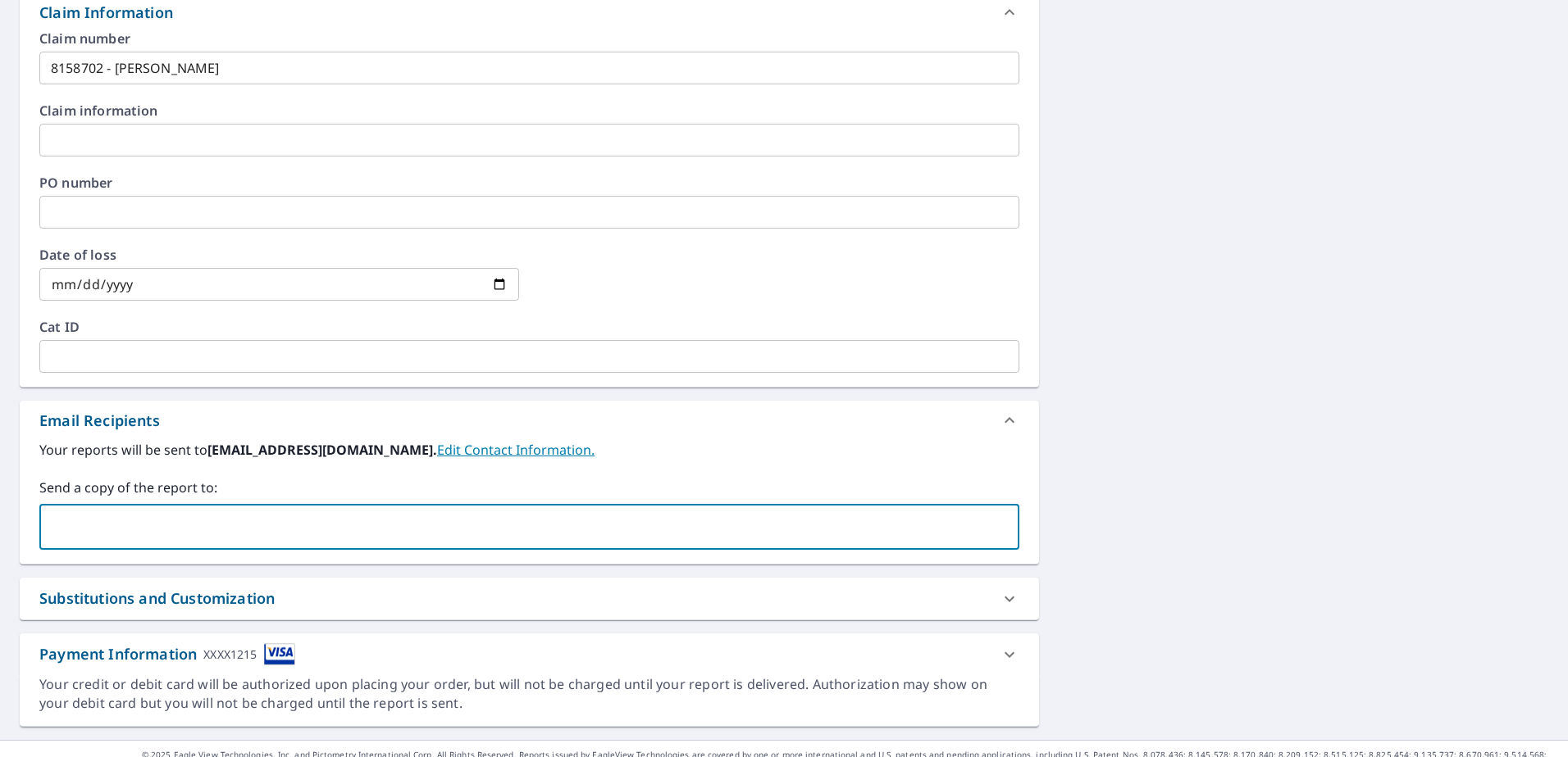
click at [122, 525] on input "text" at bounding box center [517, 527] width 941 height 31
type input "[EMAIL_ADDRESS][DOMAIN_NAME]"
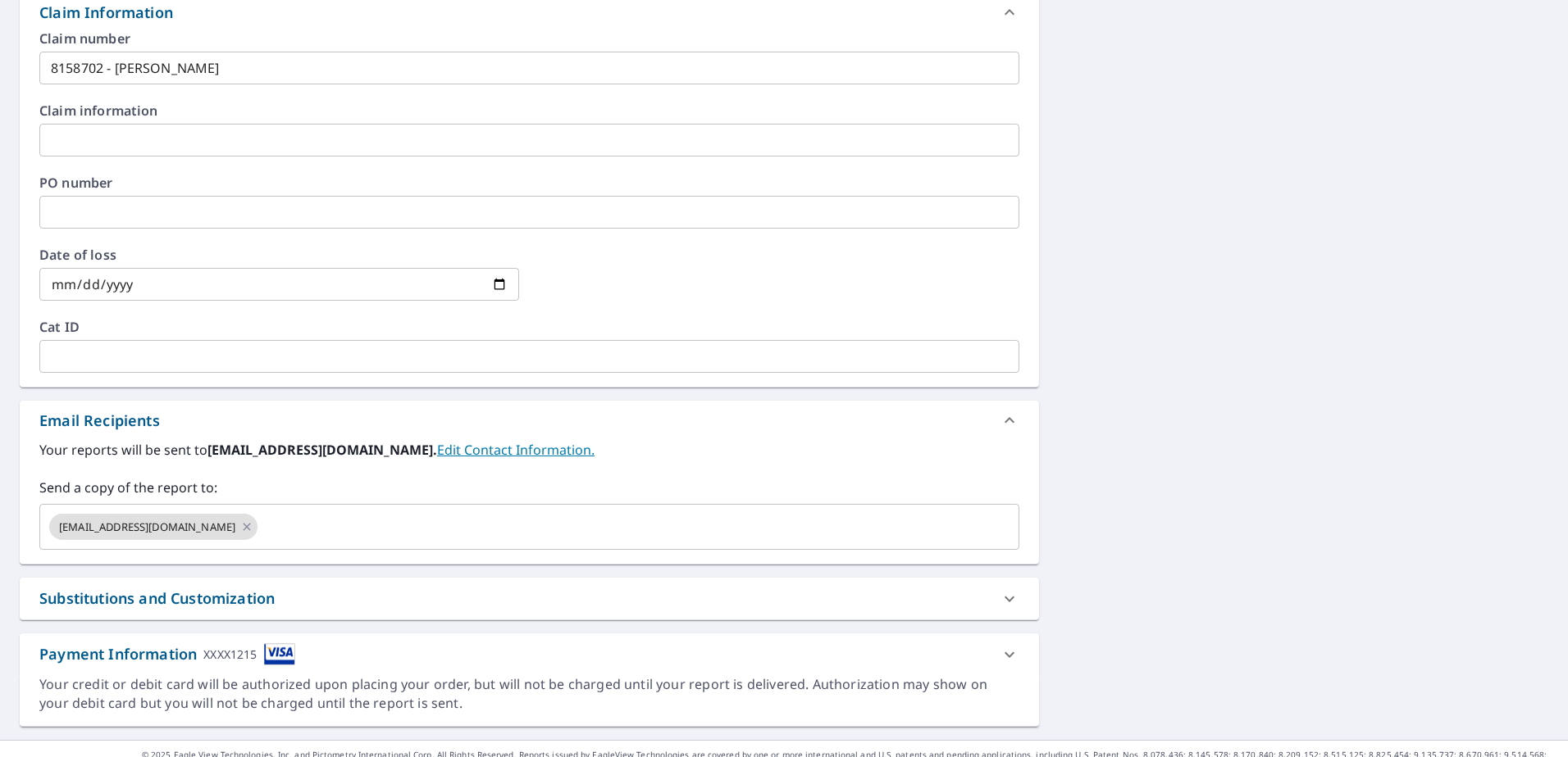
drag, startPoint x: 970, startPoint y: 327, endPoint x: 1004, endPoint y: 336, distance: 35.2
click at [978, 331] on label "Cat ID" at bounding box center [529, 328] width 979 height 14
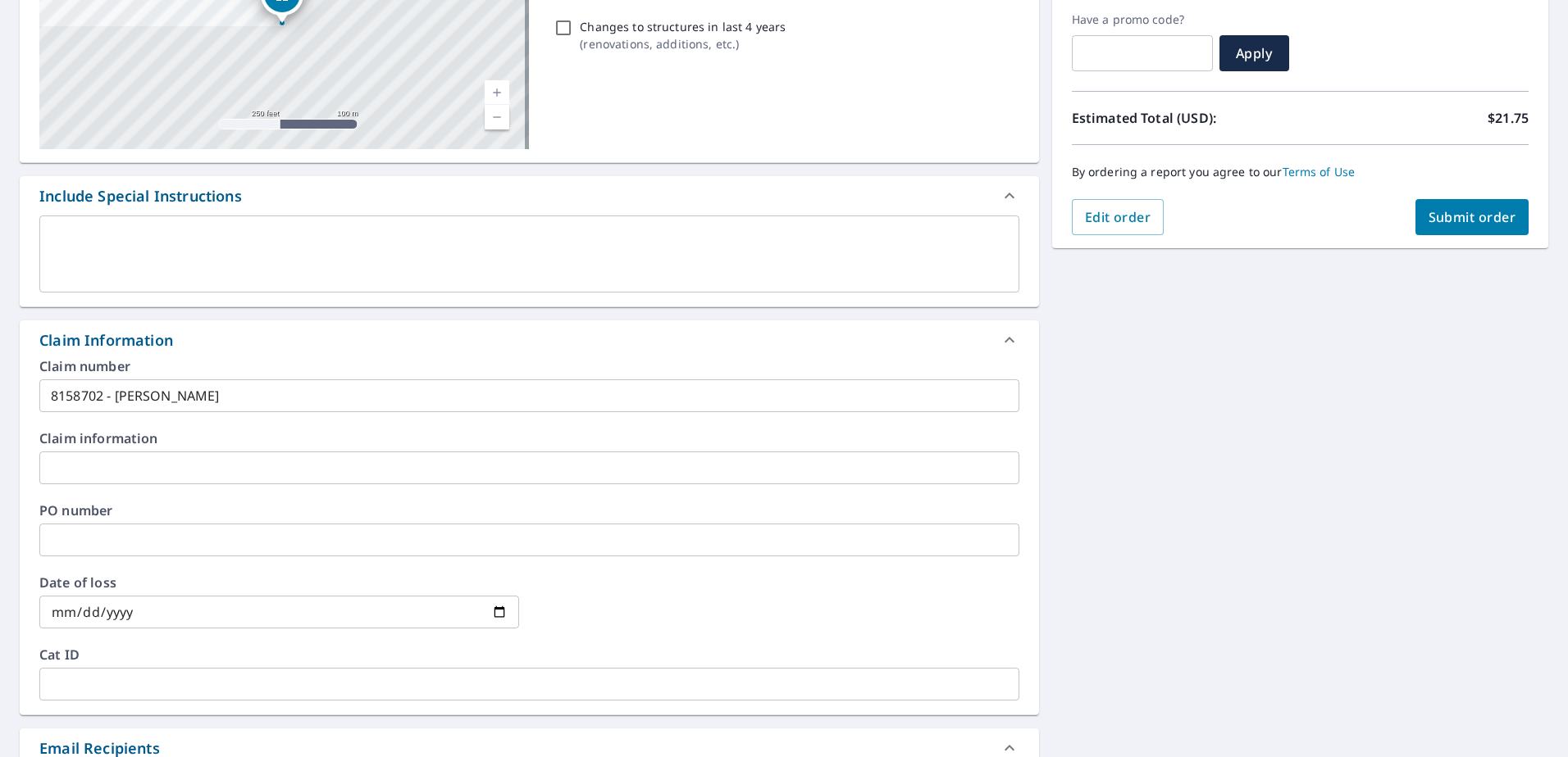
click at [1432, 218] on span "Submit order" at bounding box center [1472, 217] width 87 height 18
